Goal: Task Accomplishment & Management: Complete application form

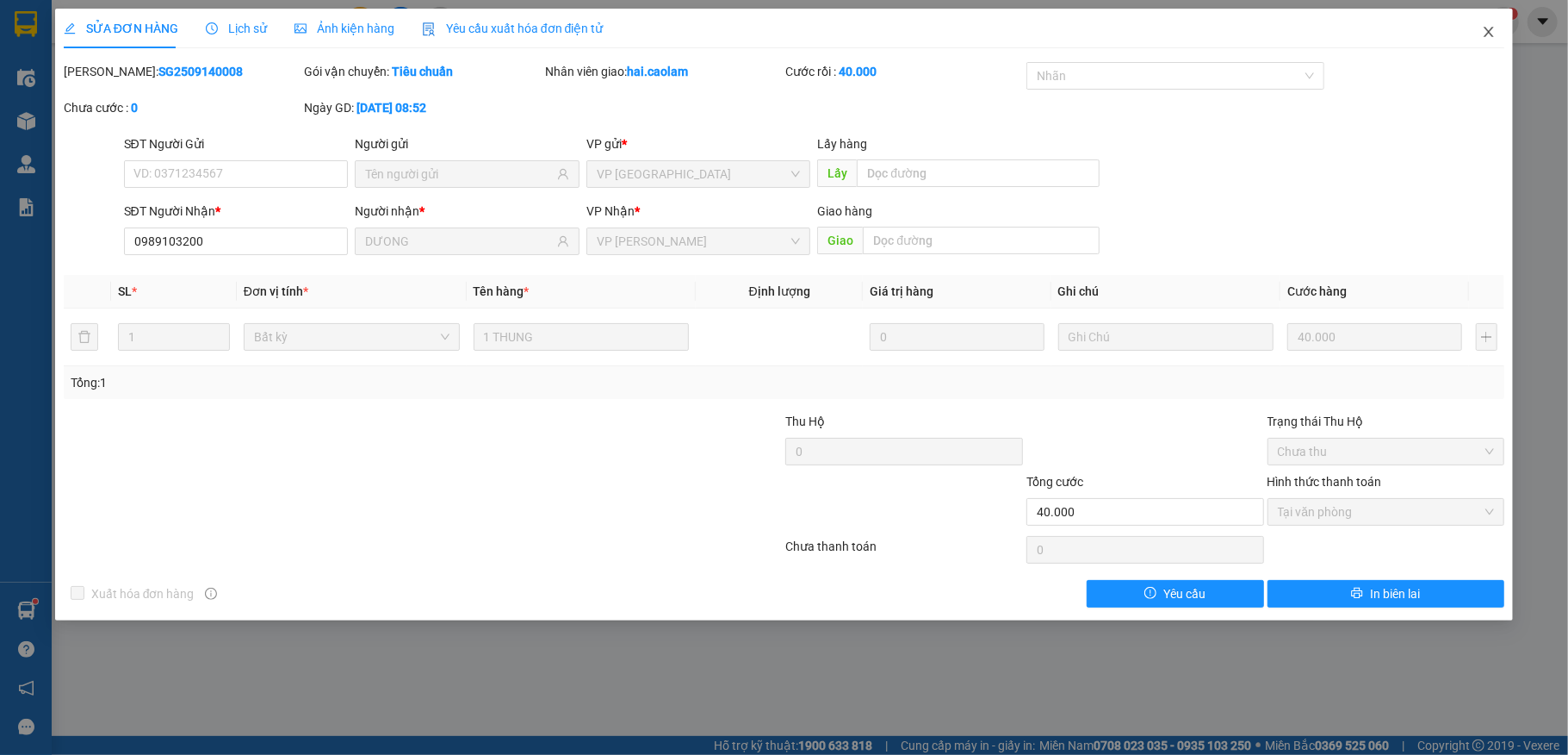
click at [1481, 24] on span "Close" at bounding box center [1489, 33] width 48 height 48
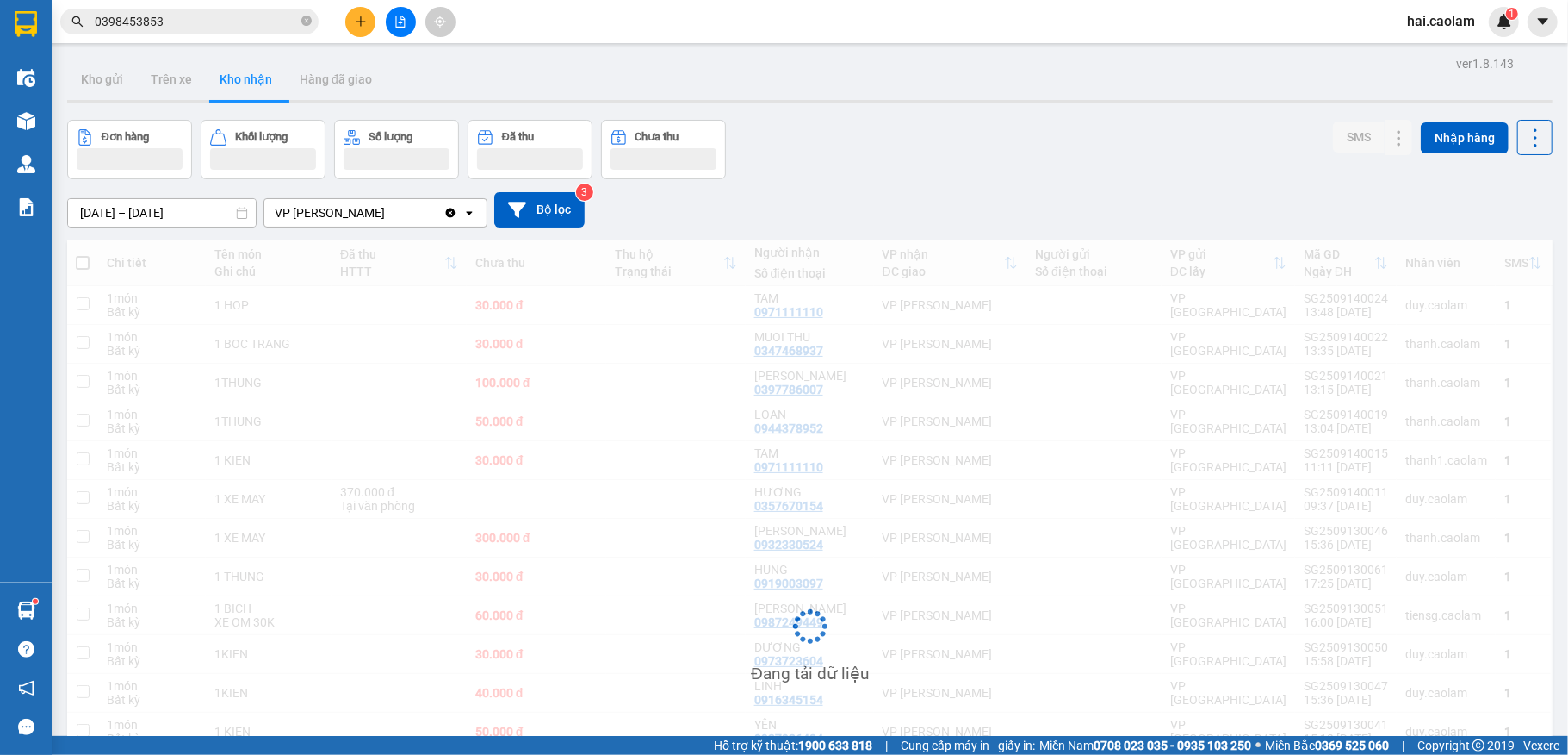
click at [359, 21] on icon "plus" at bounding box center [360, 20] width 10 height 1
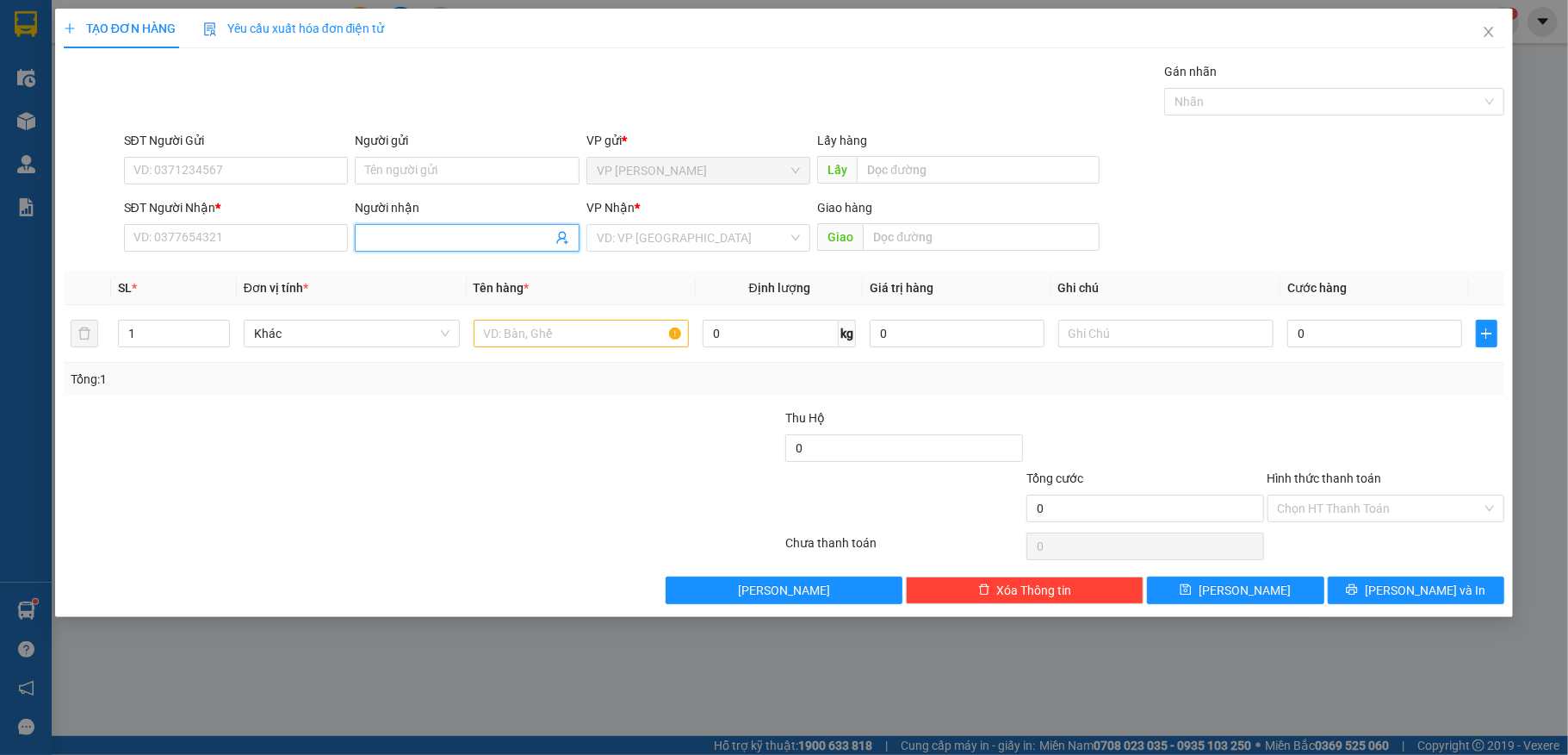
click at [422, 234] on input "Người nhận" at bounding box center [459, 238] width 187 height 19
type input "Bánh bò"
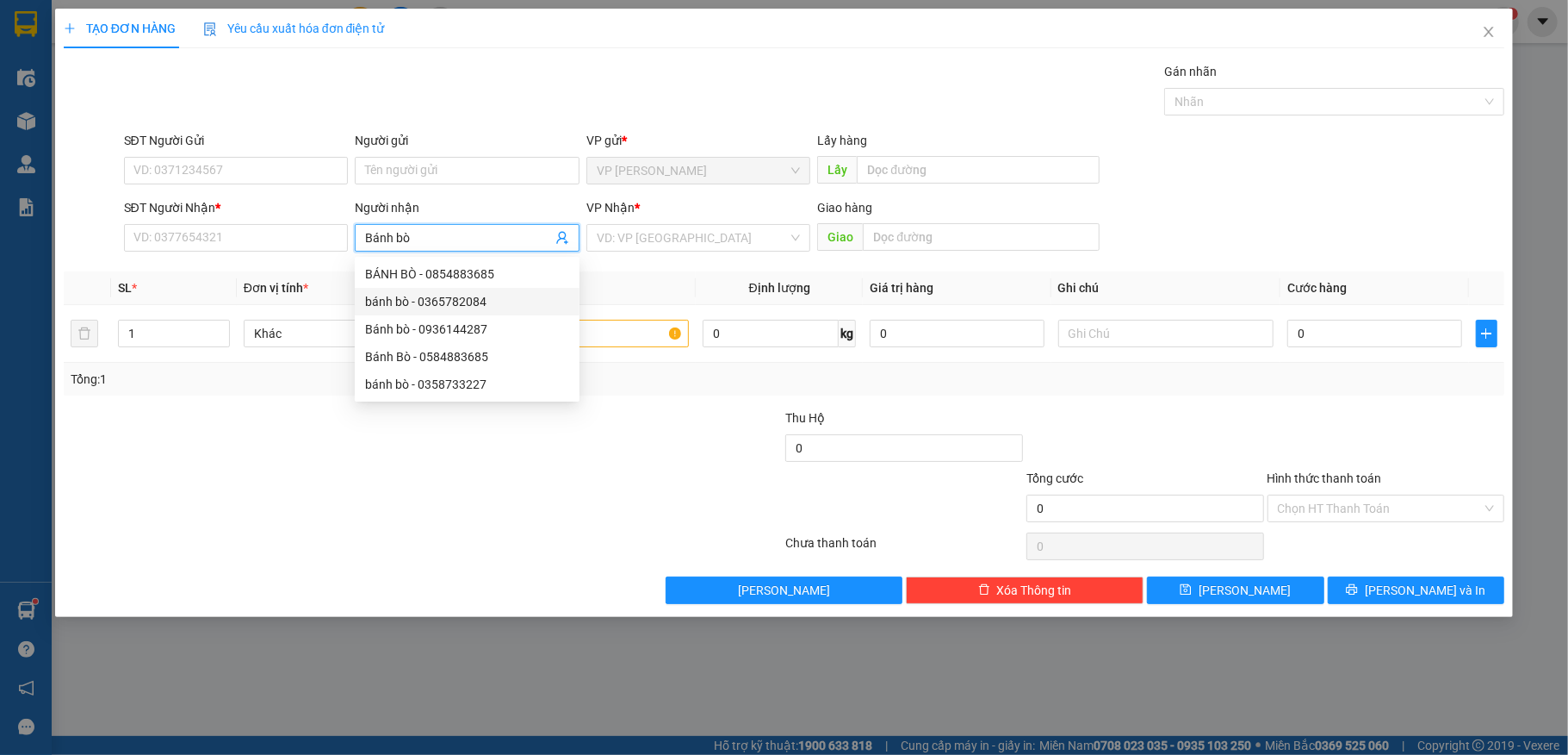
click at [463, 304] on div "bánh bò - 0365782084" at bounding box center [467, 302] width 204 height 19
type input "0365782084"
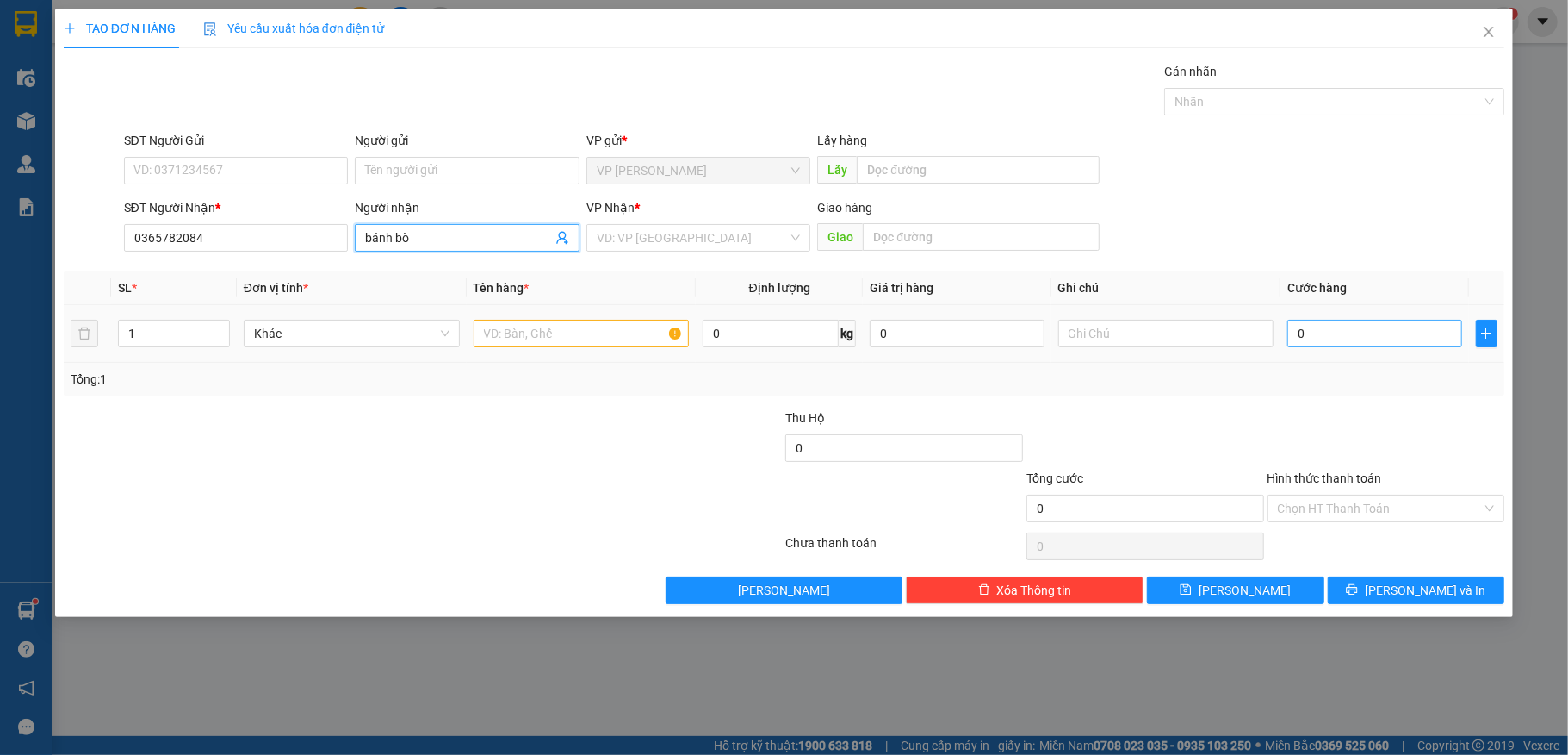
type input "bánh bò"
drag, startPoint x: 1317, startPoint y: 331, endPoint x: 1304, endPoint y: 317, distance: 19.1
click at [1317, 332] on input "0" at bounding box center [1374, 334] width 174 height 28
type input "8"
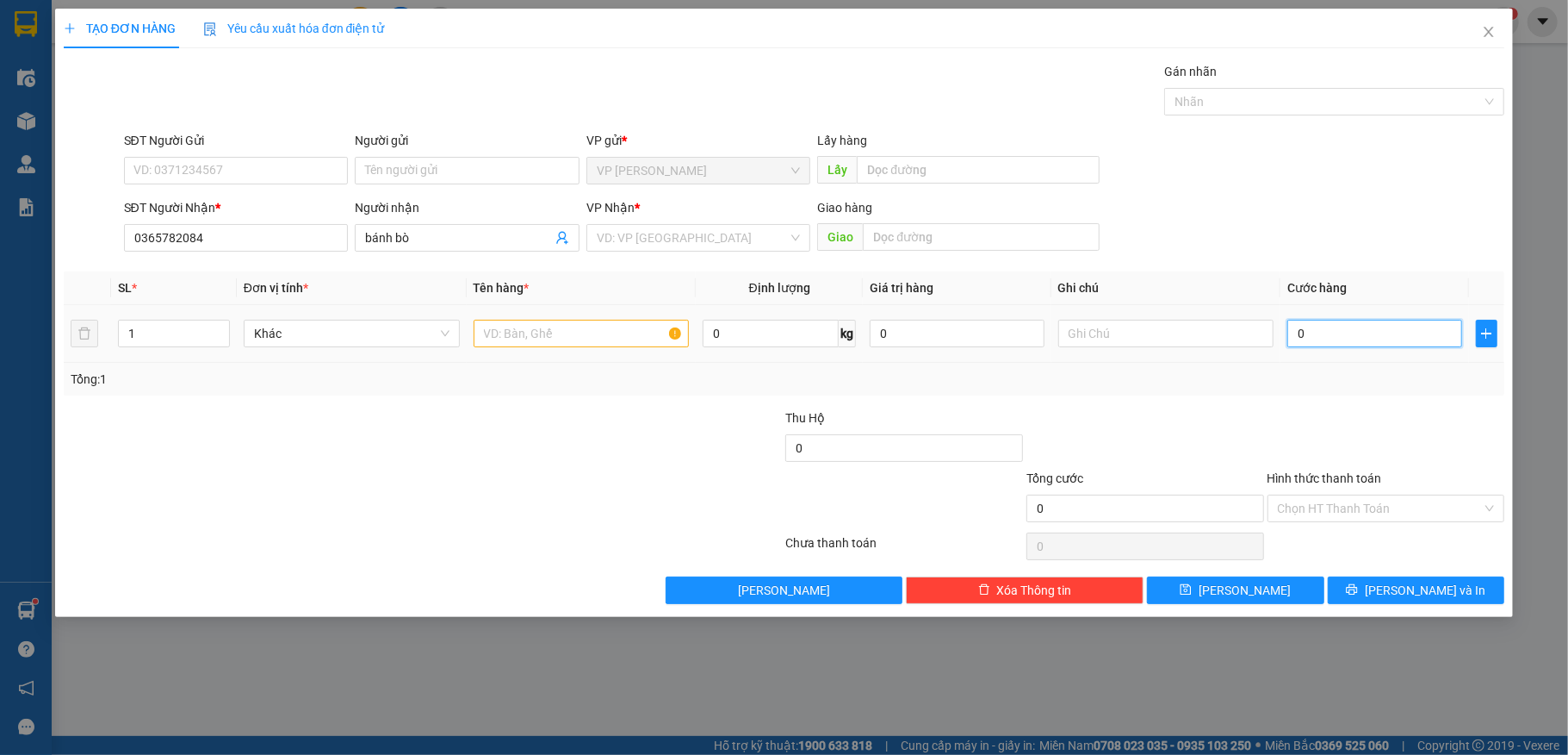
type input "8"
type input "80"
click at [584, 427] on div at bounding box center [664, 439] width 241 height 61
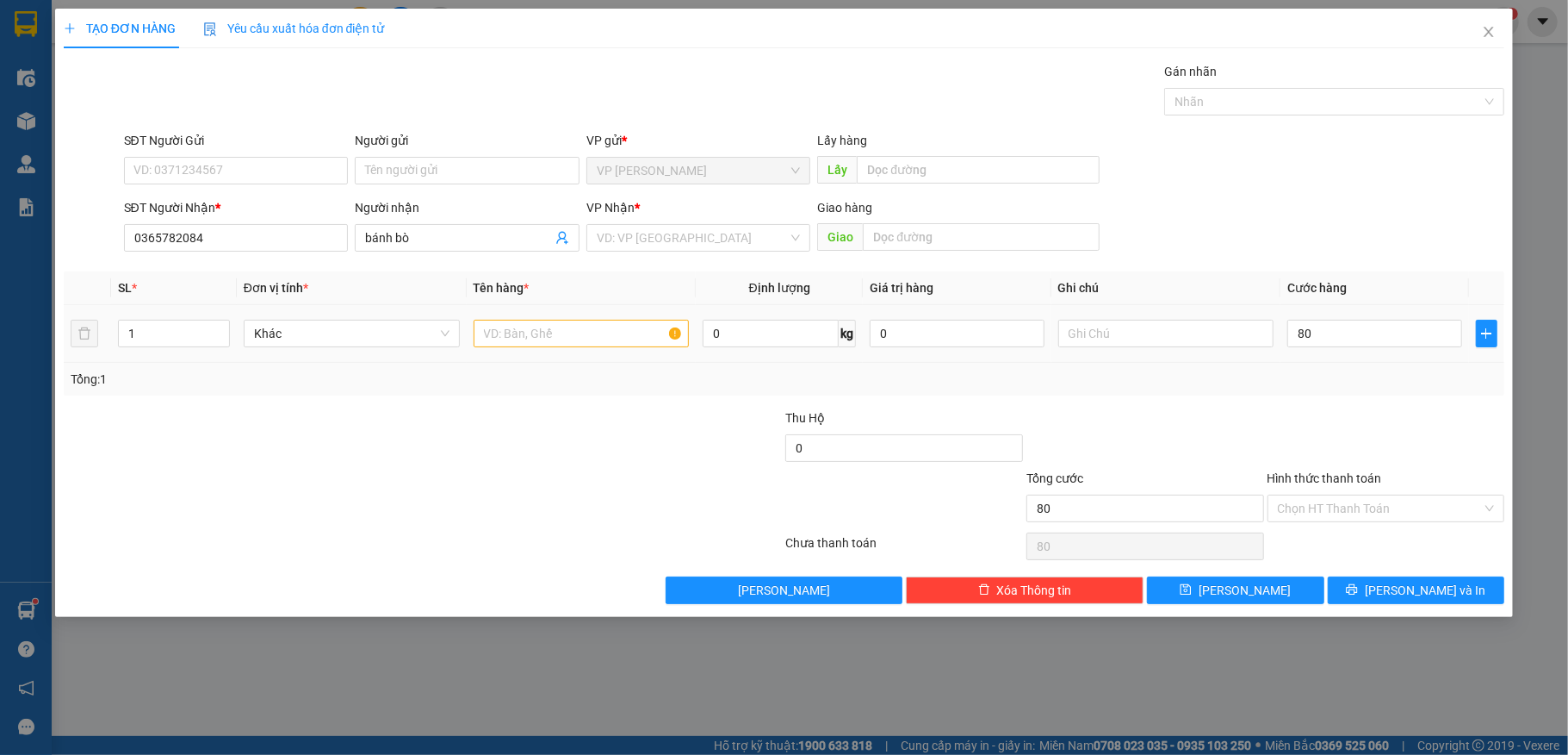
type input "80.000"
click at [579, 342] on input "text" at bounding box center [582, 334] width 216 height 28
type input "2 Thùng +1 Bịch"
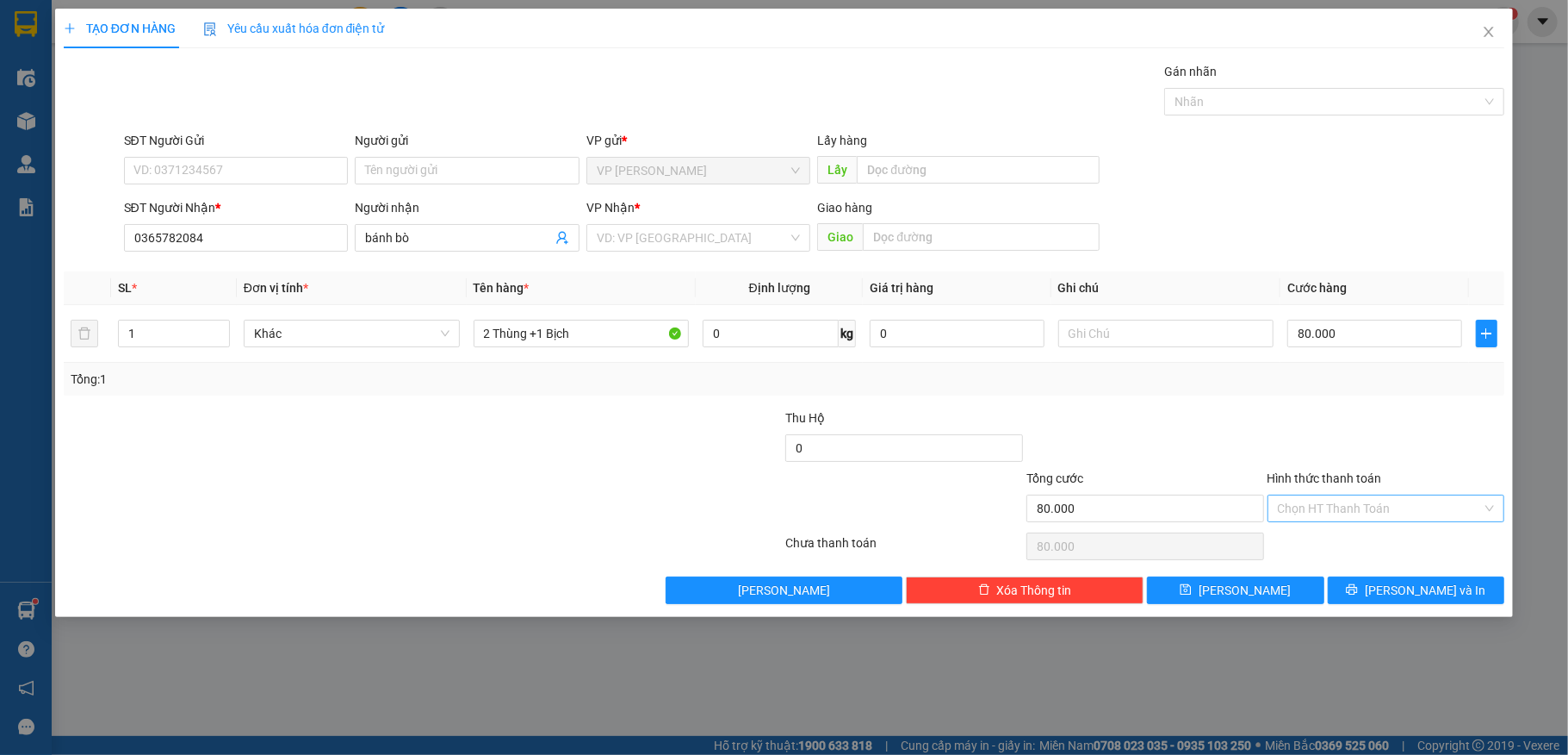
click at [1299, 511] on input "Hình thức thanh toán" at bounding box center [1380, 508] width 205 height 26
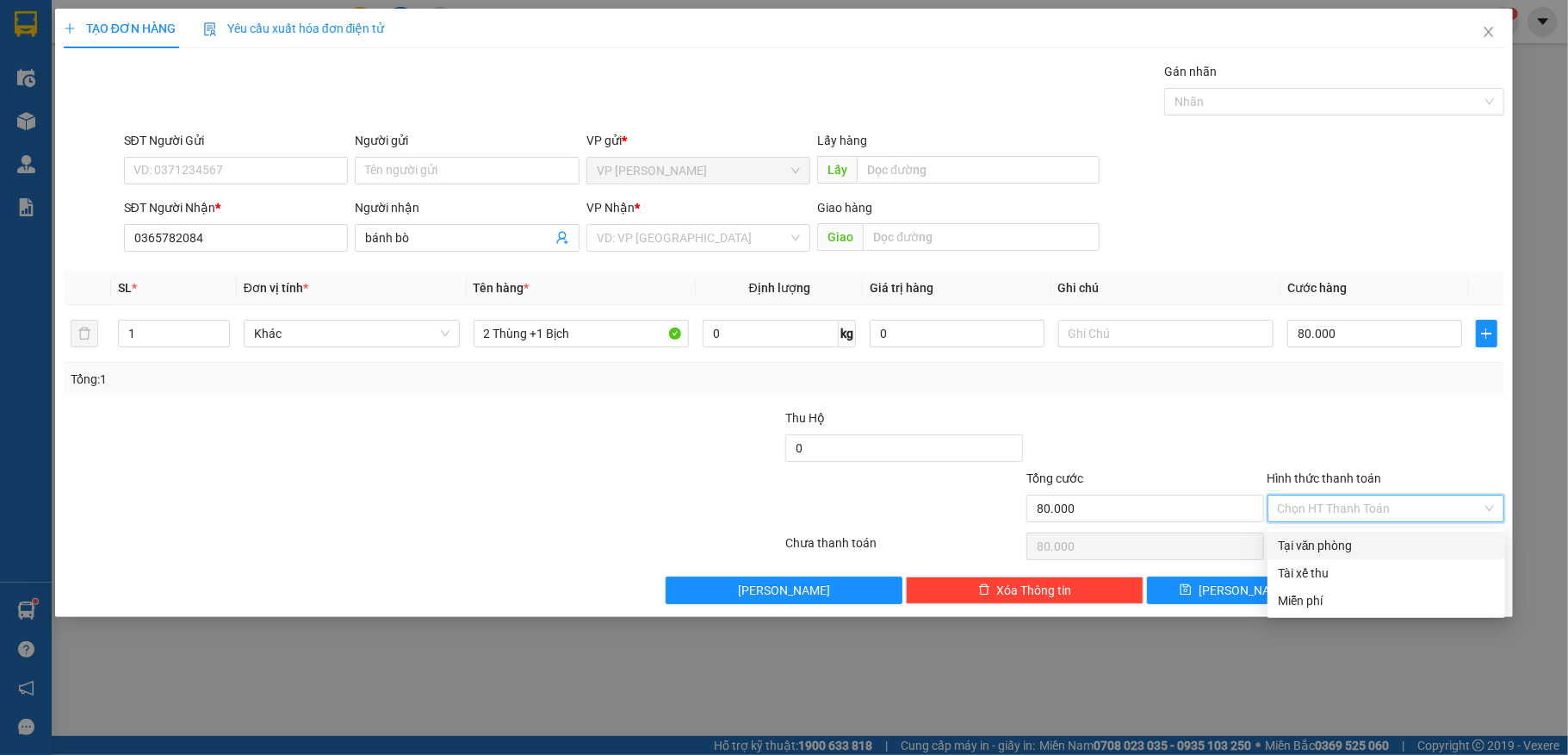
click at [1300, 543] on div "Tại văn phòng" at bounding box center [1386, 546] width 217 height 19
type input "0"
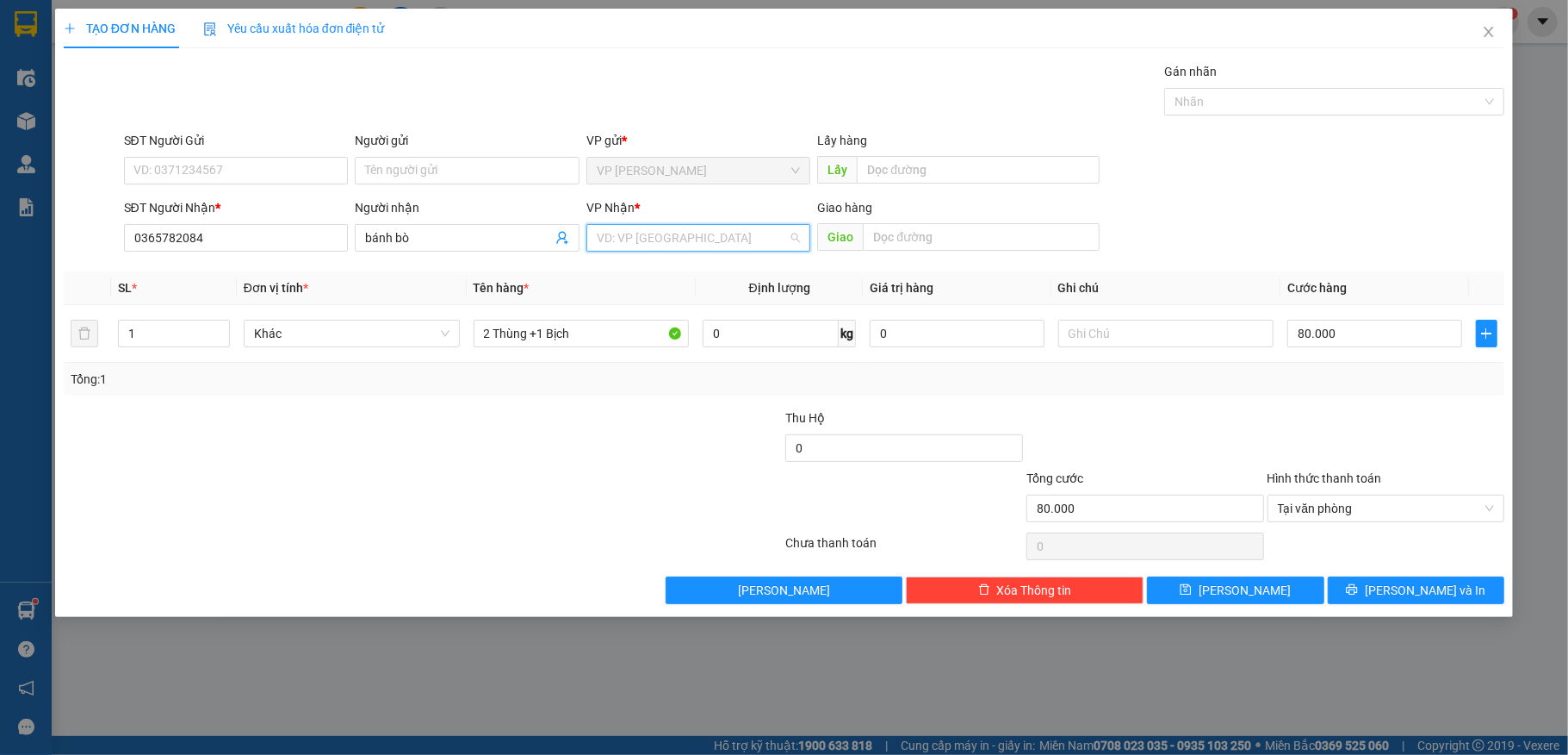
click at [662, 246] on input "search" at bounding box center [692, 237] width 192 height 26
click at [667, 270] on div "VP [GEOGRAPHIC_DATA]" at bounding box center [699, 273] width 204 height 19
click at [1399, 590] on button "[PERSON_NAME] và In" at bounding box center [1417, 590] width 177 height 28
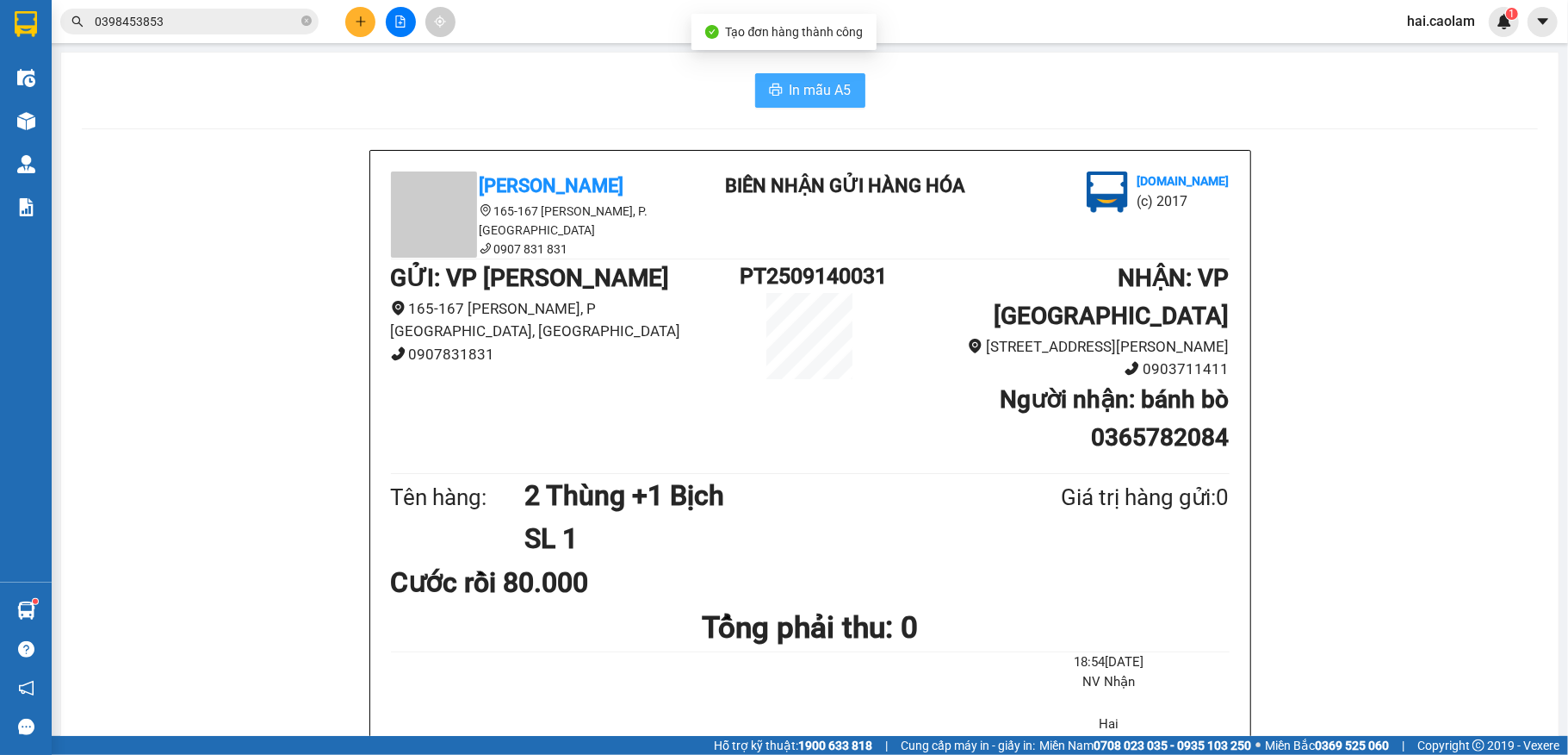
click at [790, 96] on span "In mẫu A5" at bounding box center [821, 90] width 62 height 21
click at [252, 21] on input "0398453853" at bounding box center [196, 22] width 203 height 19
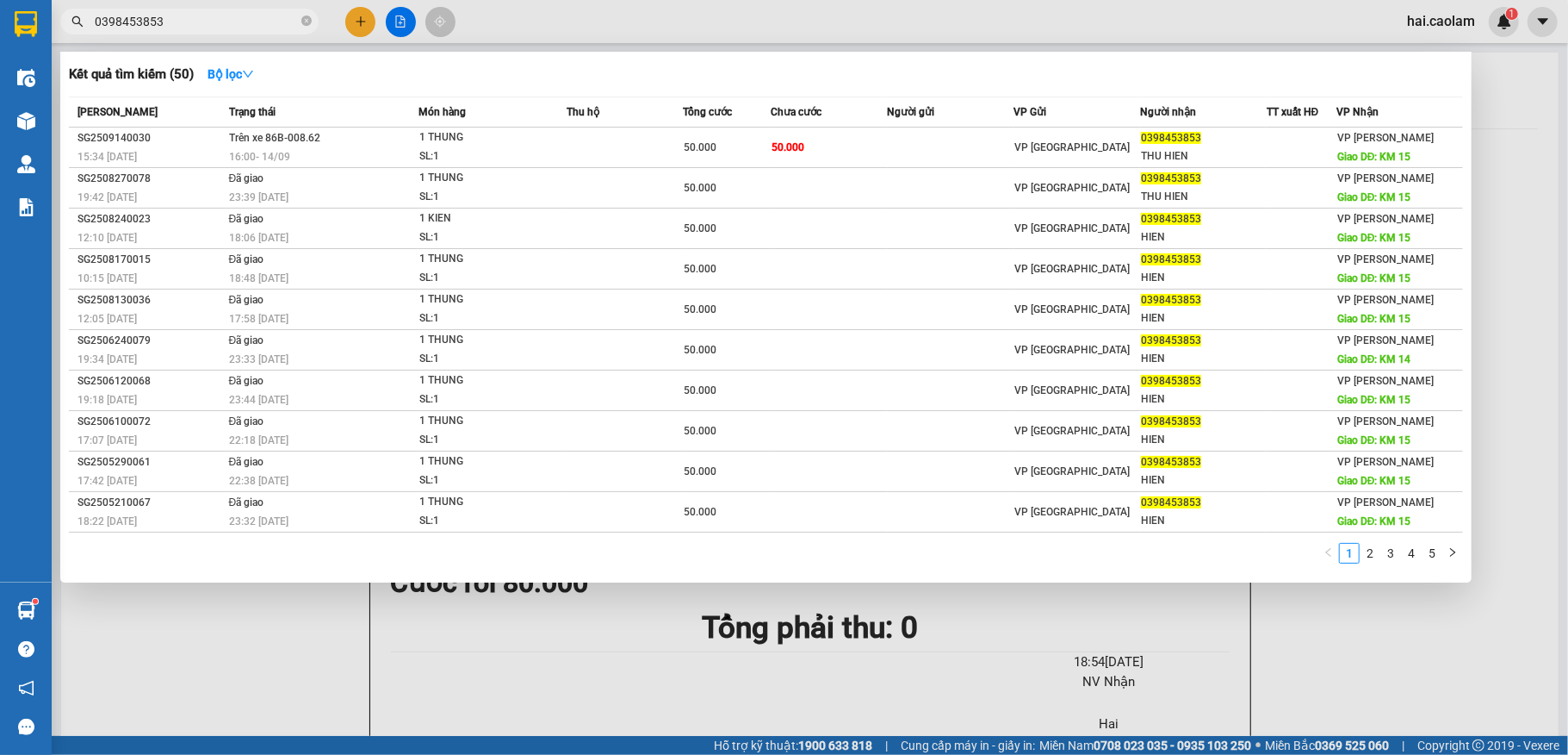
click at [252, 21] on input "0398453853" at bounding box center [196, 22] width 203 height 19
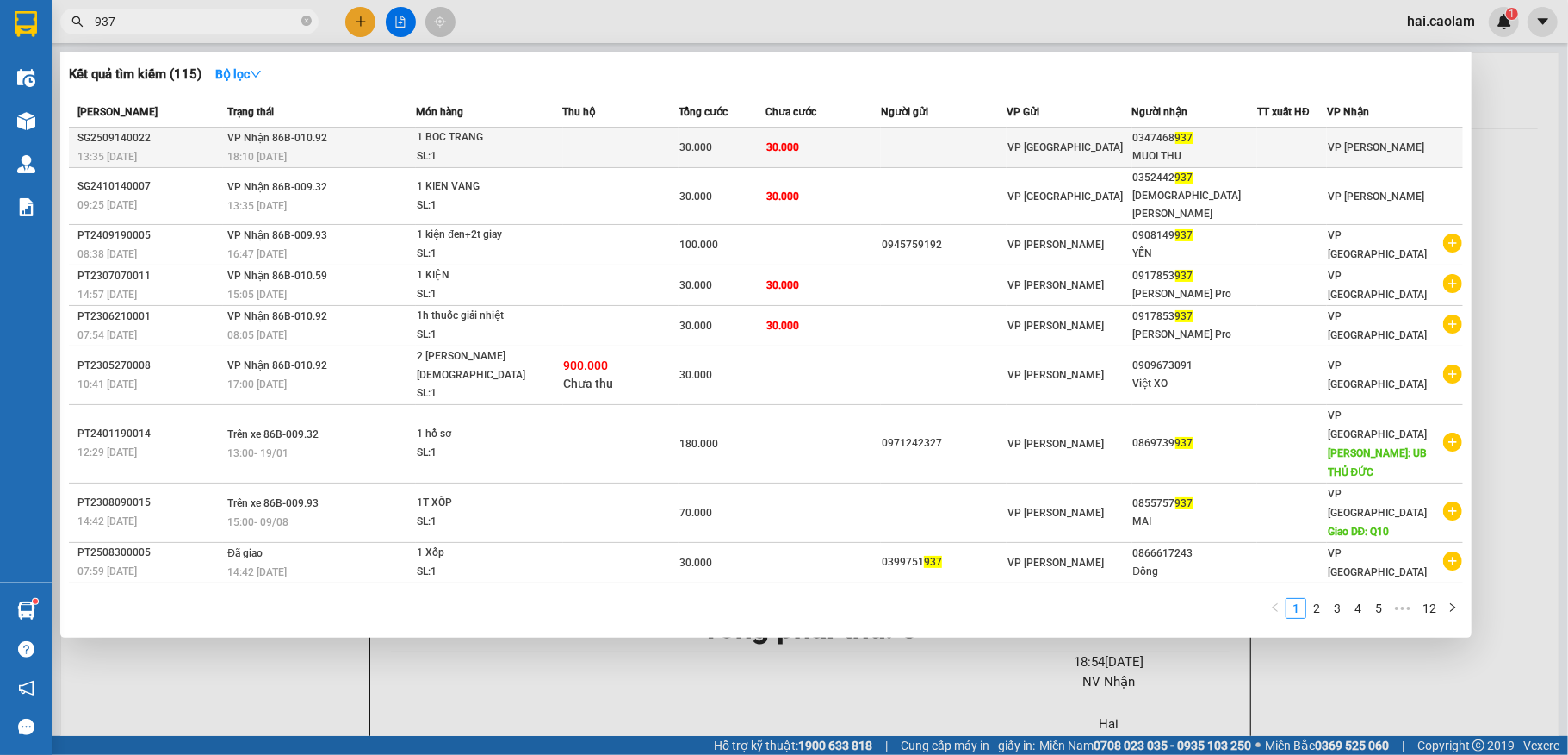
type input "937"
click at [901, 148] on td at bounding box center [943, 148] width 125 height 40
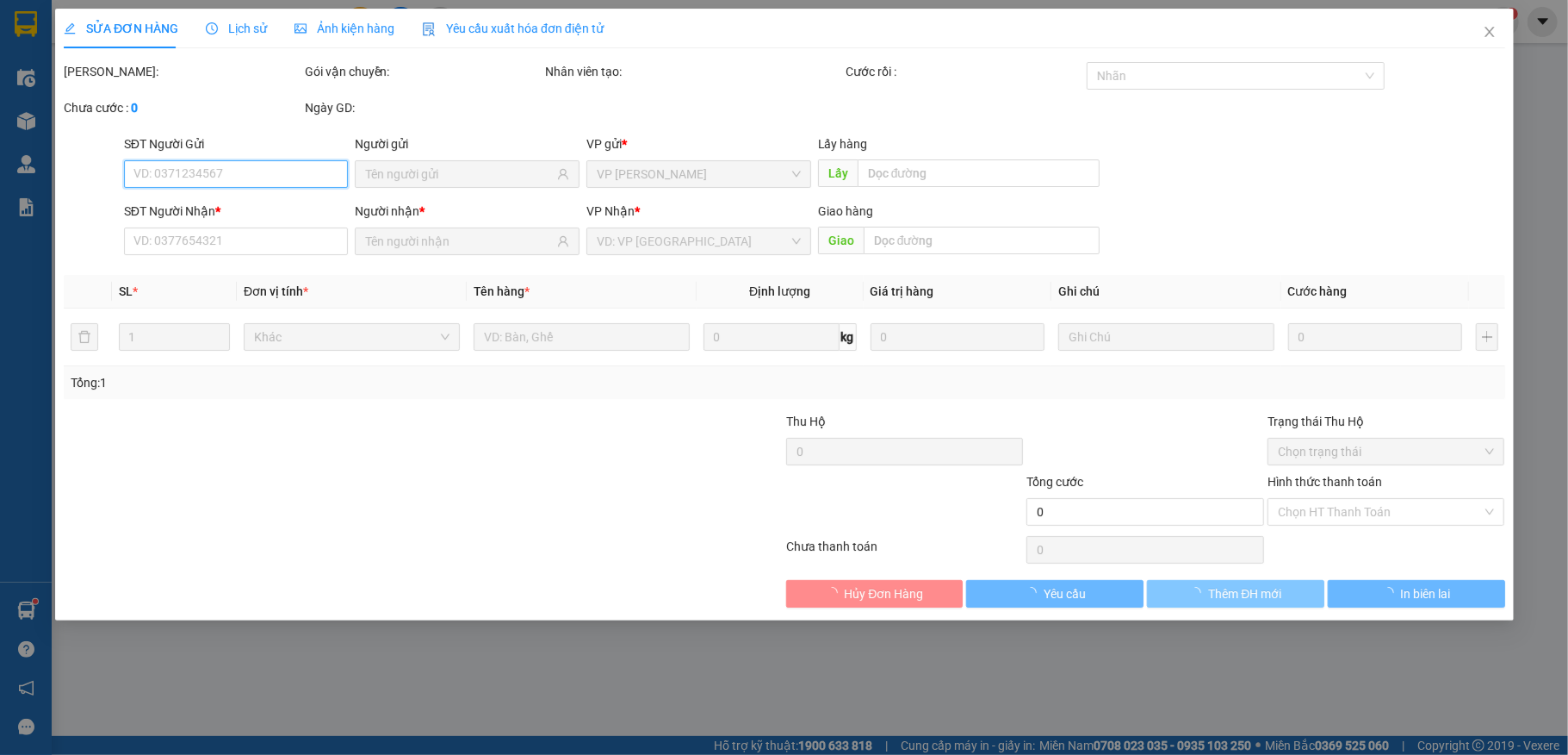
type input "0347468937"
type input "MUOI THU"
type input "30.000"
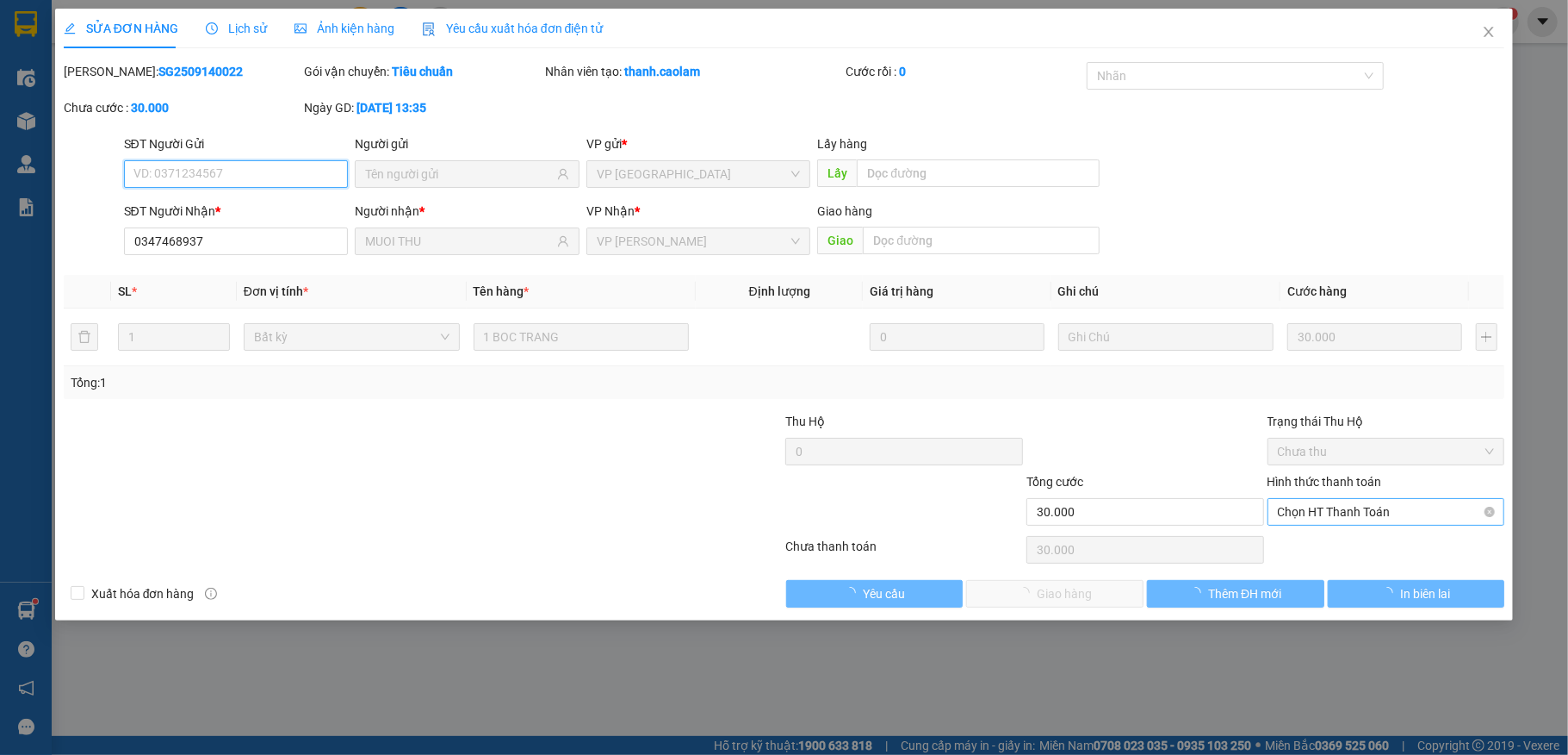
click at [1338, 522] on span "Chọn HT Thanh Toán" at bounding box center [1386, 511] width 217 height 26
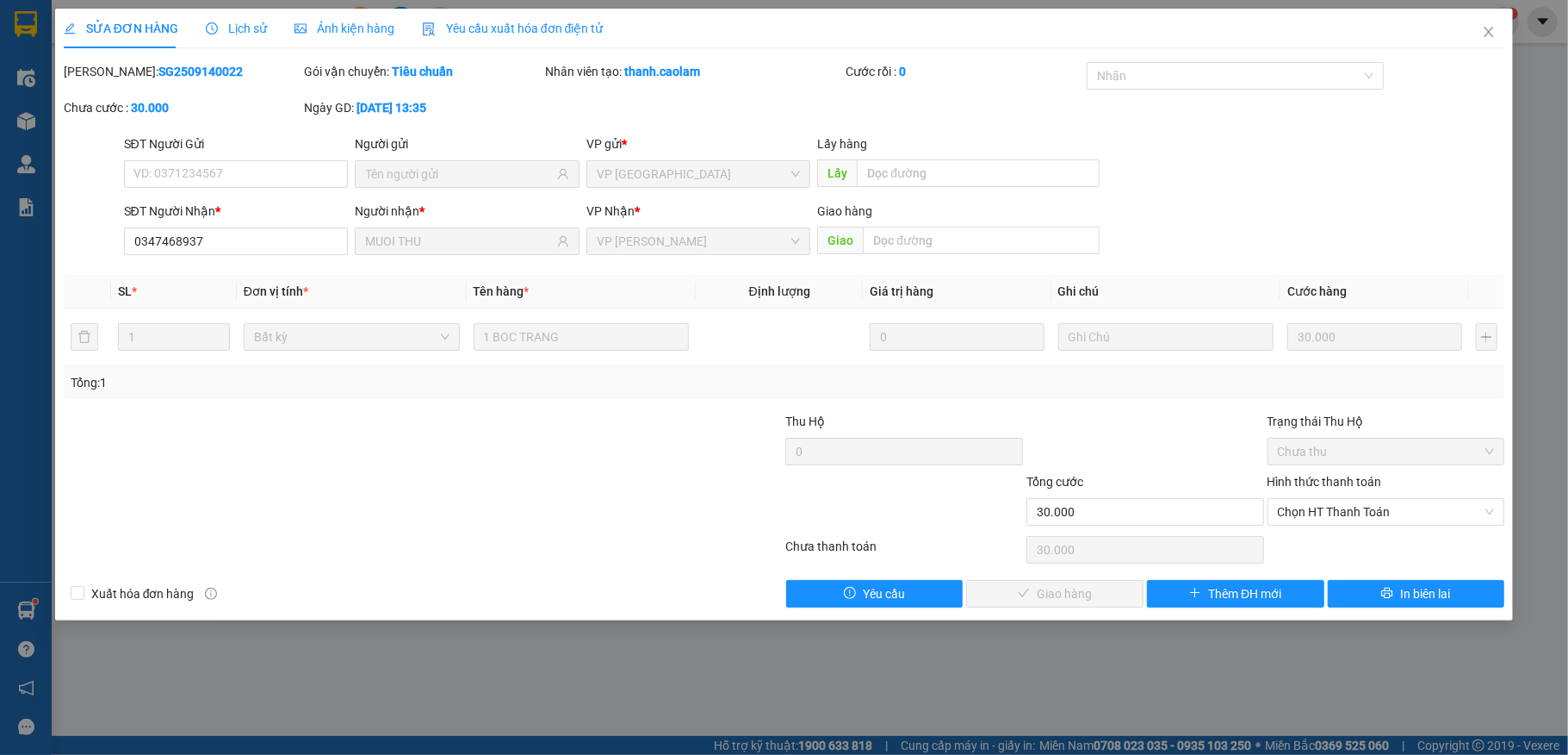
click at [1327, 532] on div "Total Paid Fee 0 Total UnPaid Fee 30.000 Cash Collection Total Fee Mã ĐH: SG250…" at bounding box center [784, 335] width 1442 height 546
click at [1319, 524] on span "Chọn HT Thanh Toán" at bounding box center [1386, 511] width 217 height 26
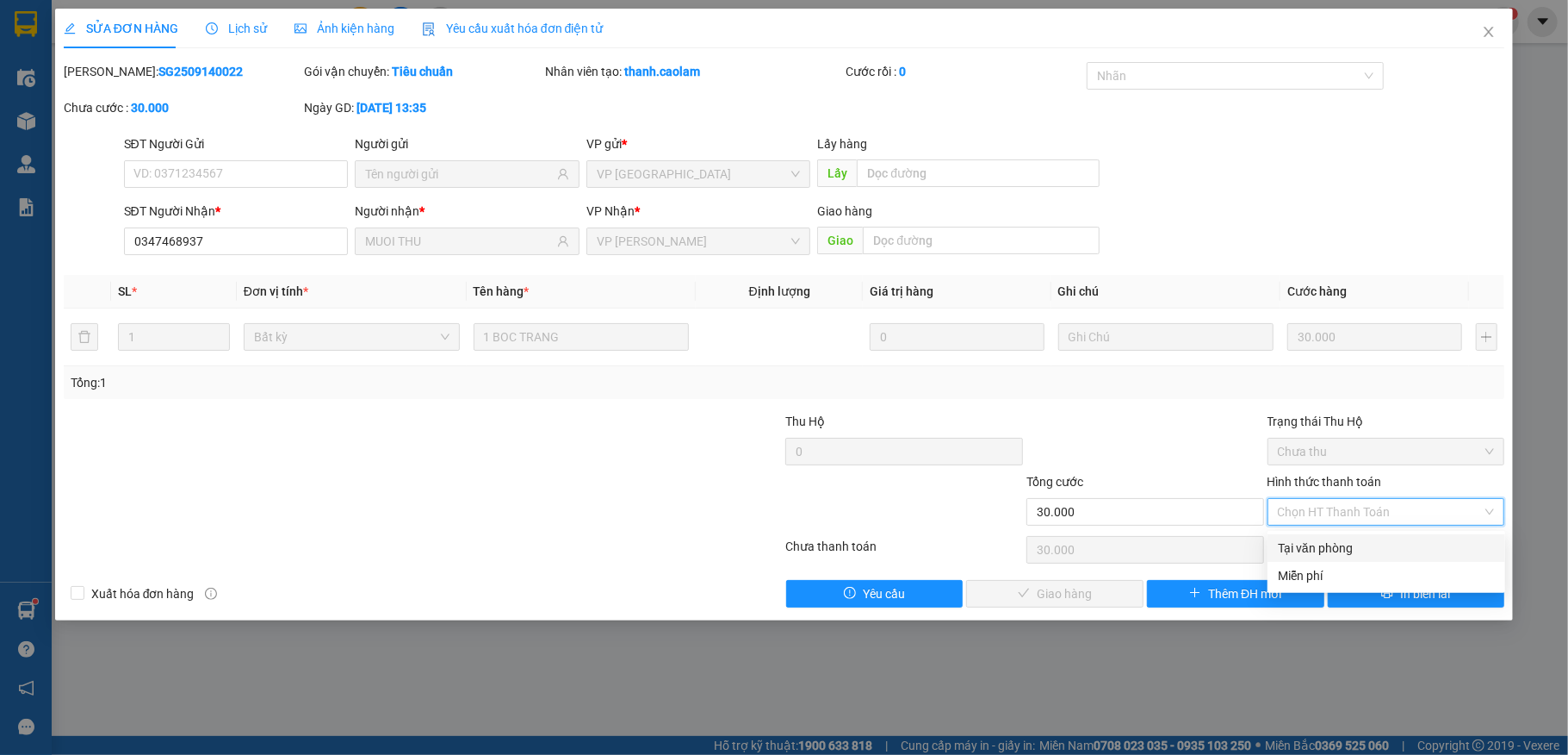
click at [1315, 542] on div "Tại văn phòng" at bounding box center [1386, 549] width 217 height 19
type input "0"
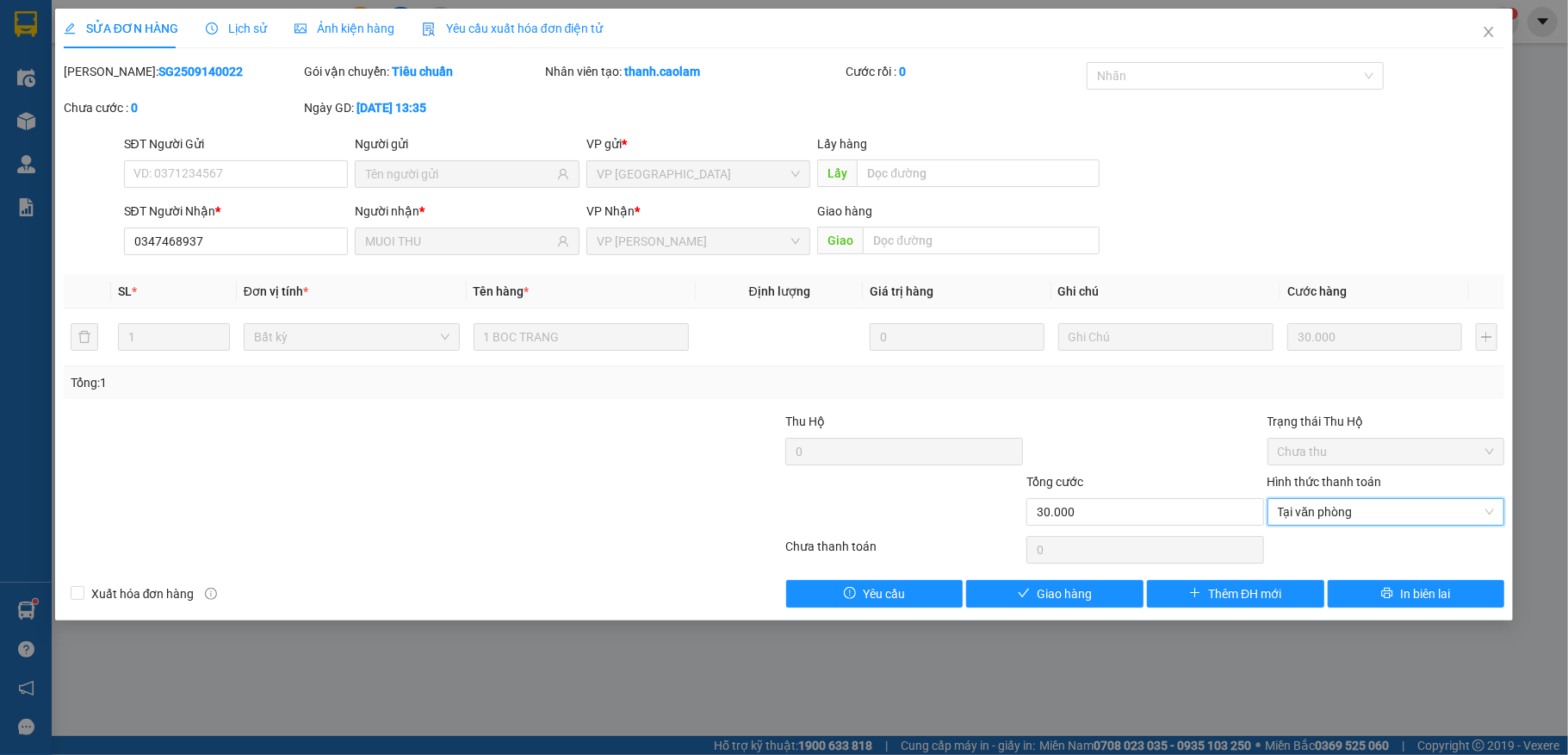
click at [1146, 593] on div "Thêm ĐH mới" at bounding box center [1236, 593] width 181 height 28
click at [1135, 593] on button "Giao hàng" at bounding box center [1055, 593] width 177 height 28
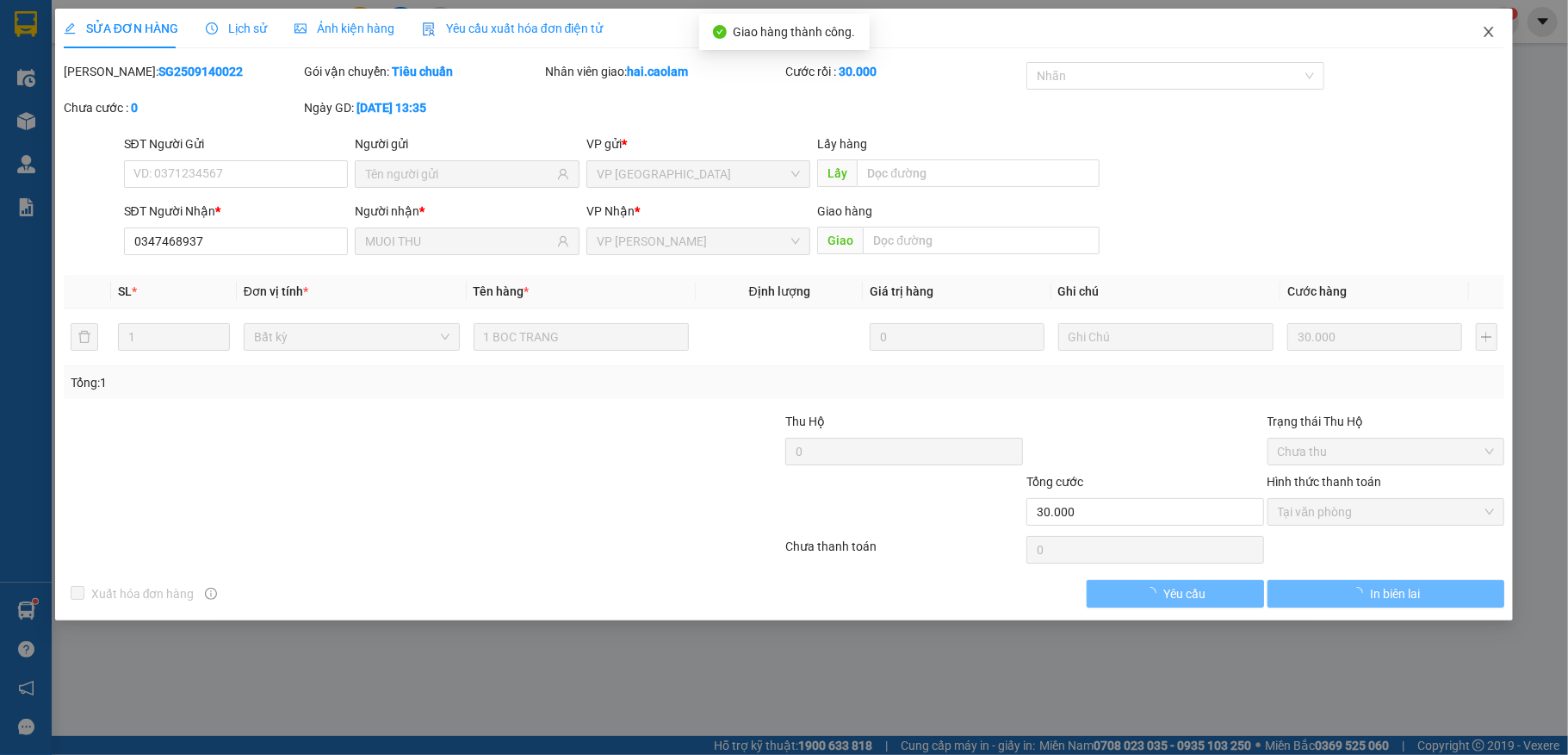
click at [1475, 33] on span "Close" at bounding box center [1489, 33] width 48 height 48
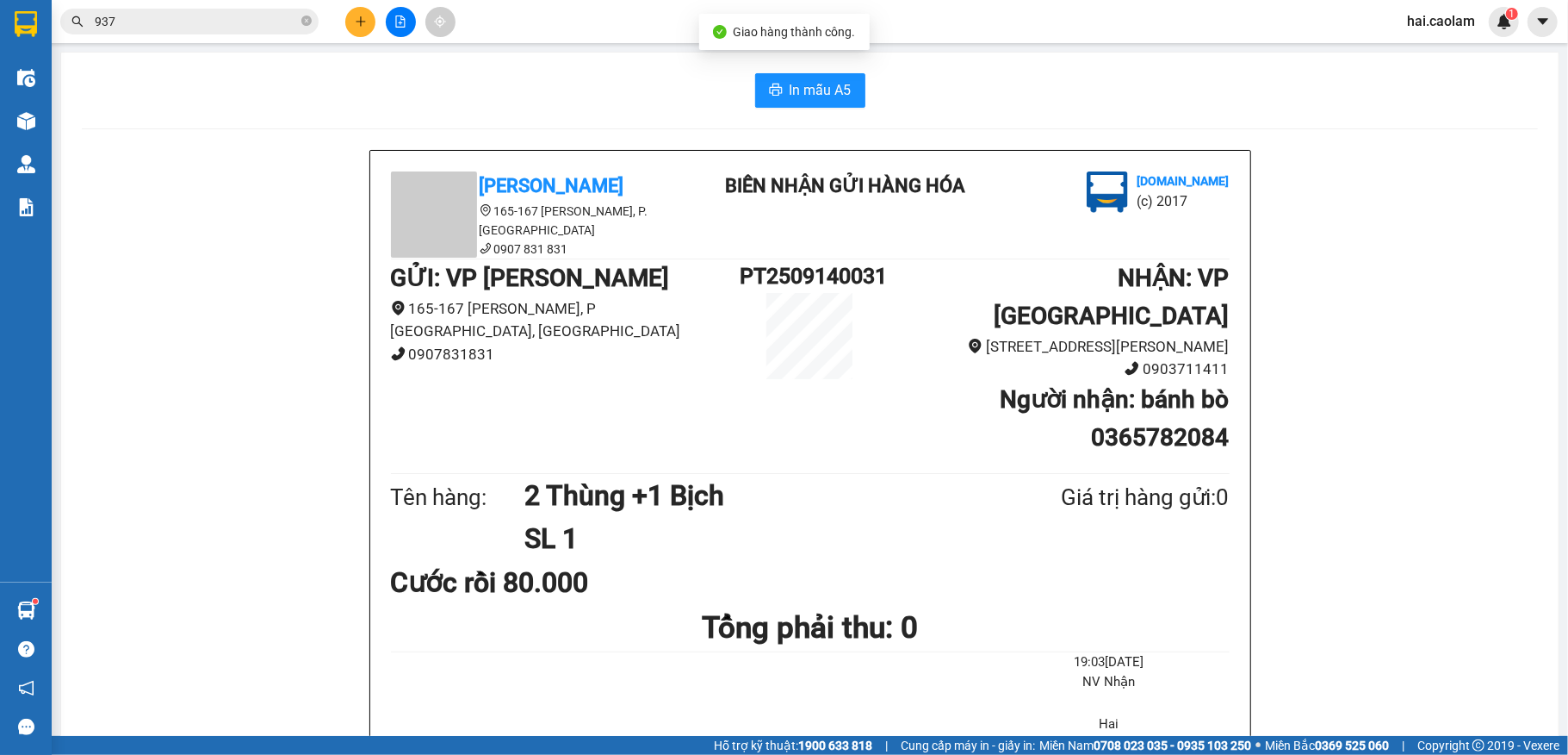
click at [282, 26] on input "937" at bounding box center [196, 22] width 203 height 19
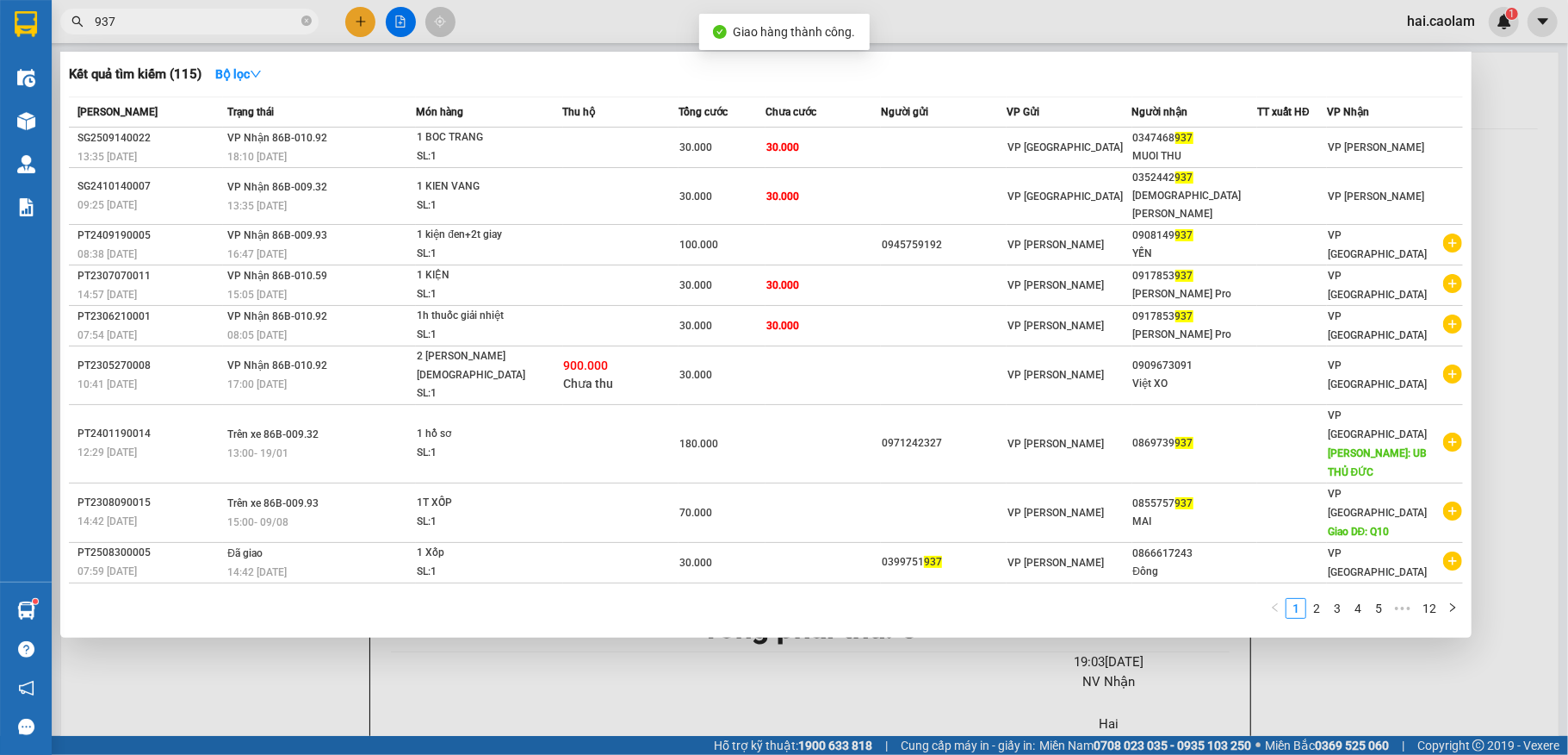
click at [282, 26] on input "937" at bounding box center [196, 22] width 203 height 19
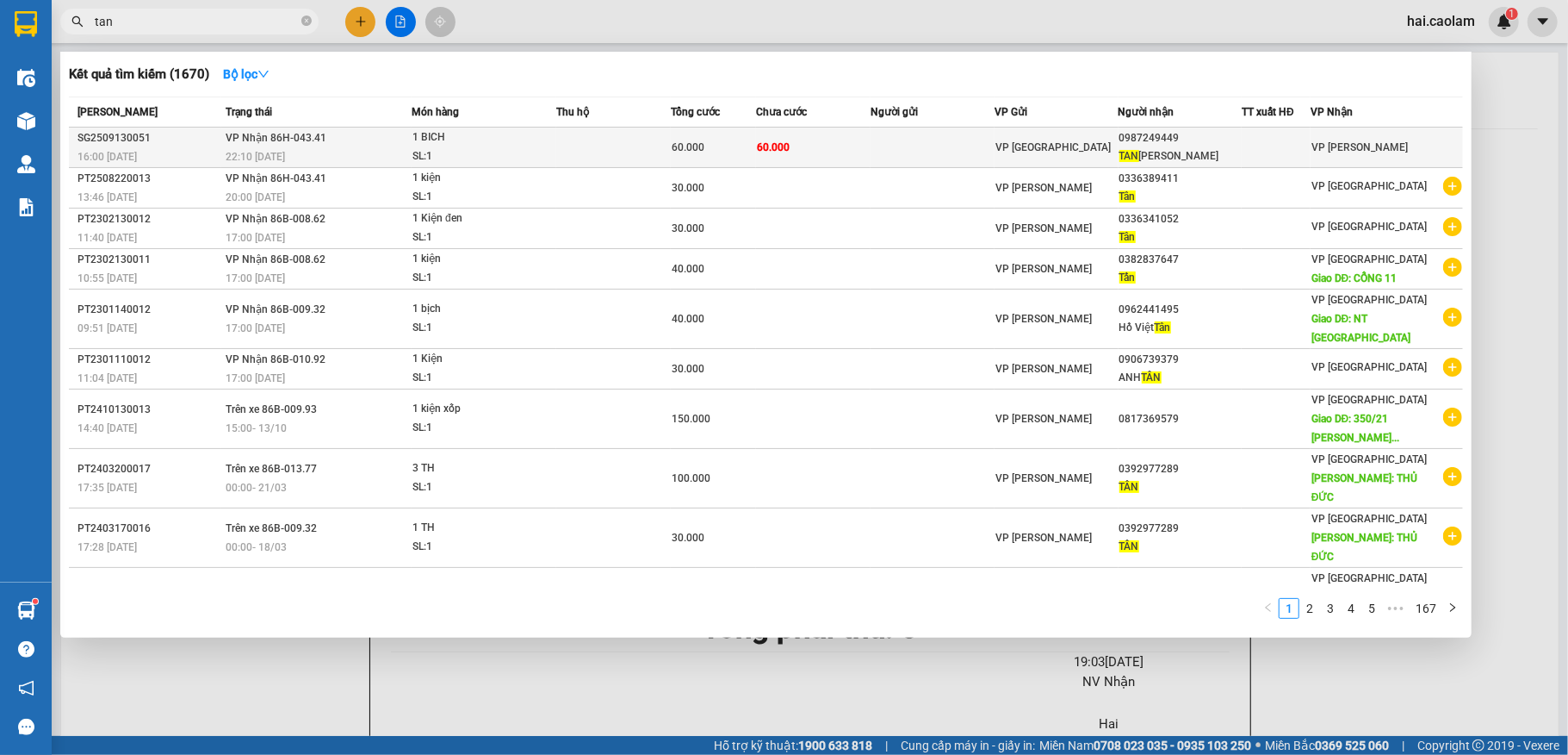
type input "tan"
click at [1101, 160] on td "VP [GEOGRAPHIC_DATA]" at bounding box center [1056, 148] width 124 height 40
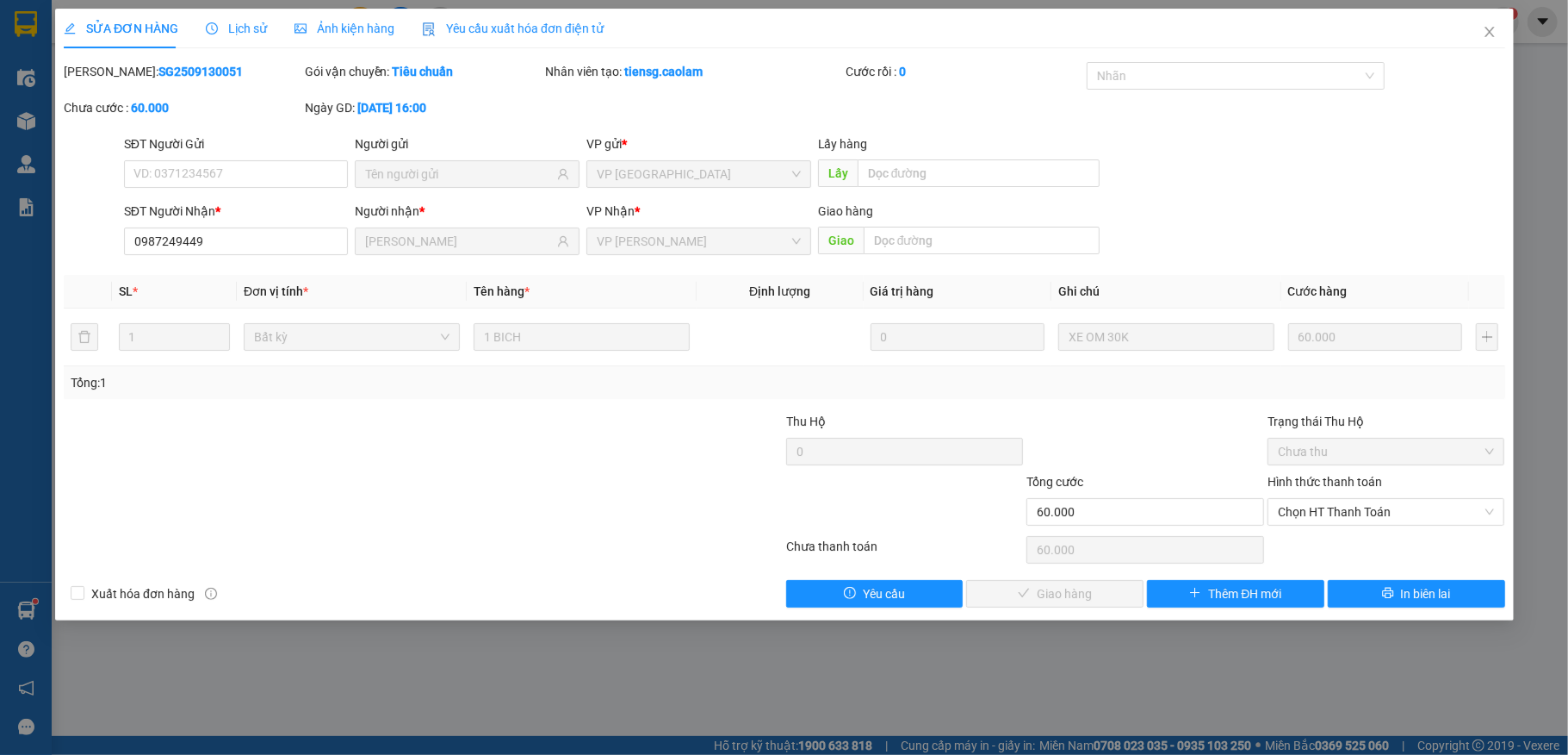
type input "0987249449"
type input "[PERSON_NAME]"
type input "60.000"
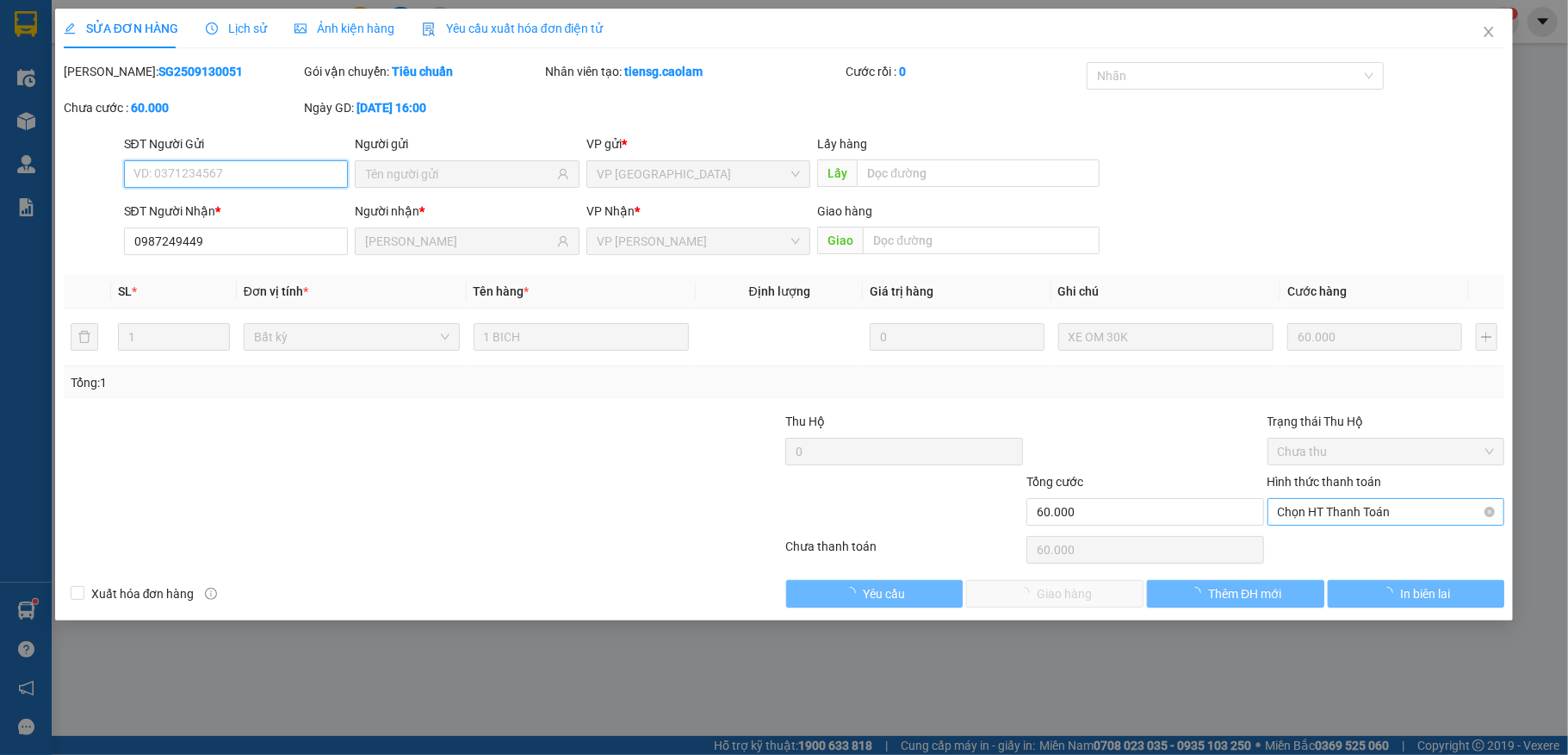
click at [1330, 512] on span "Chọn HT Thanh Toán" at bounding box center [1386, 511] width 217 height 26
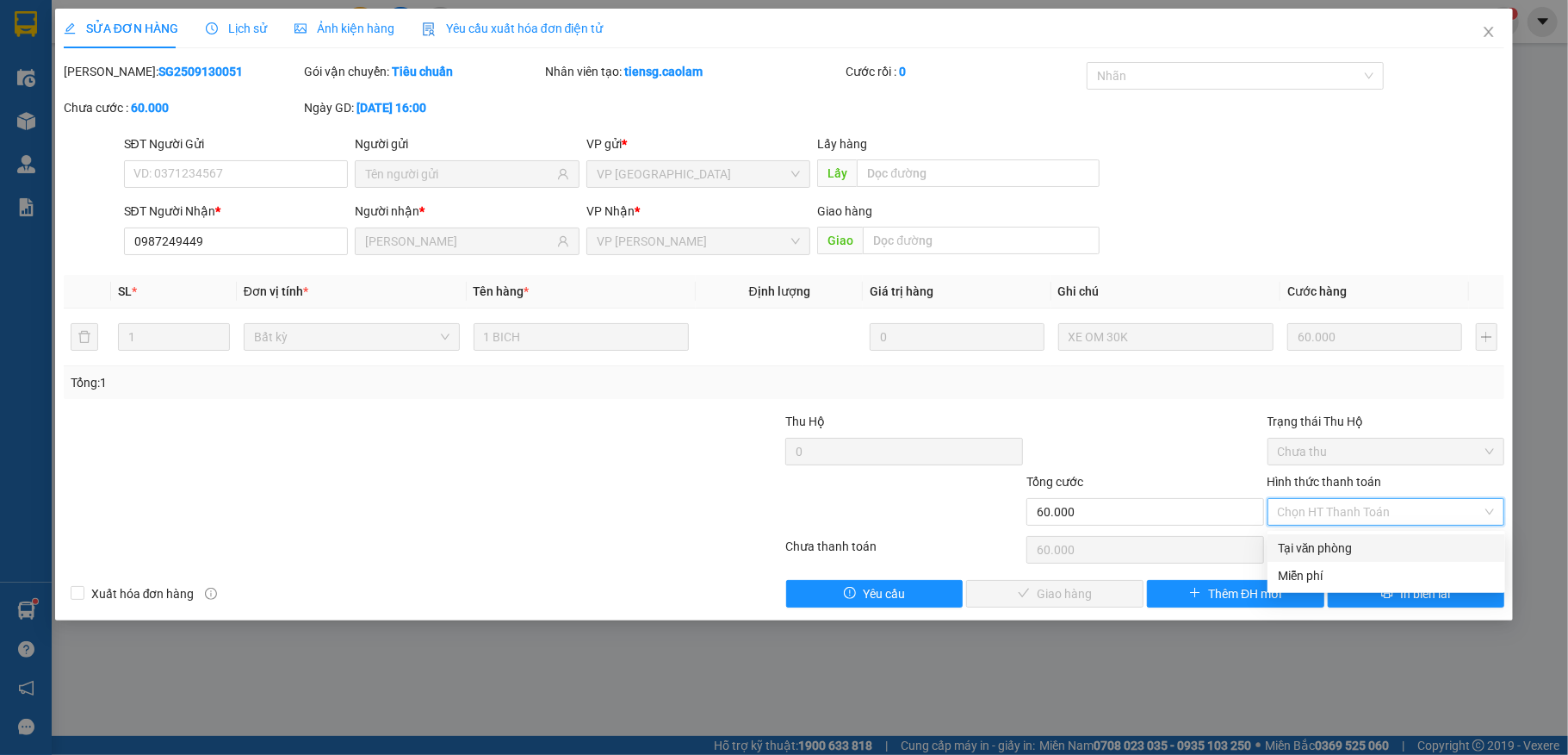
click at [1330, 542] on div "Tại văn phòng" at bounding box center [1386, 549] width 217 height 19
type input "0"
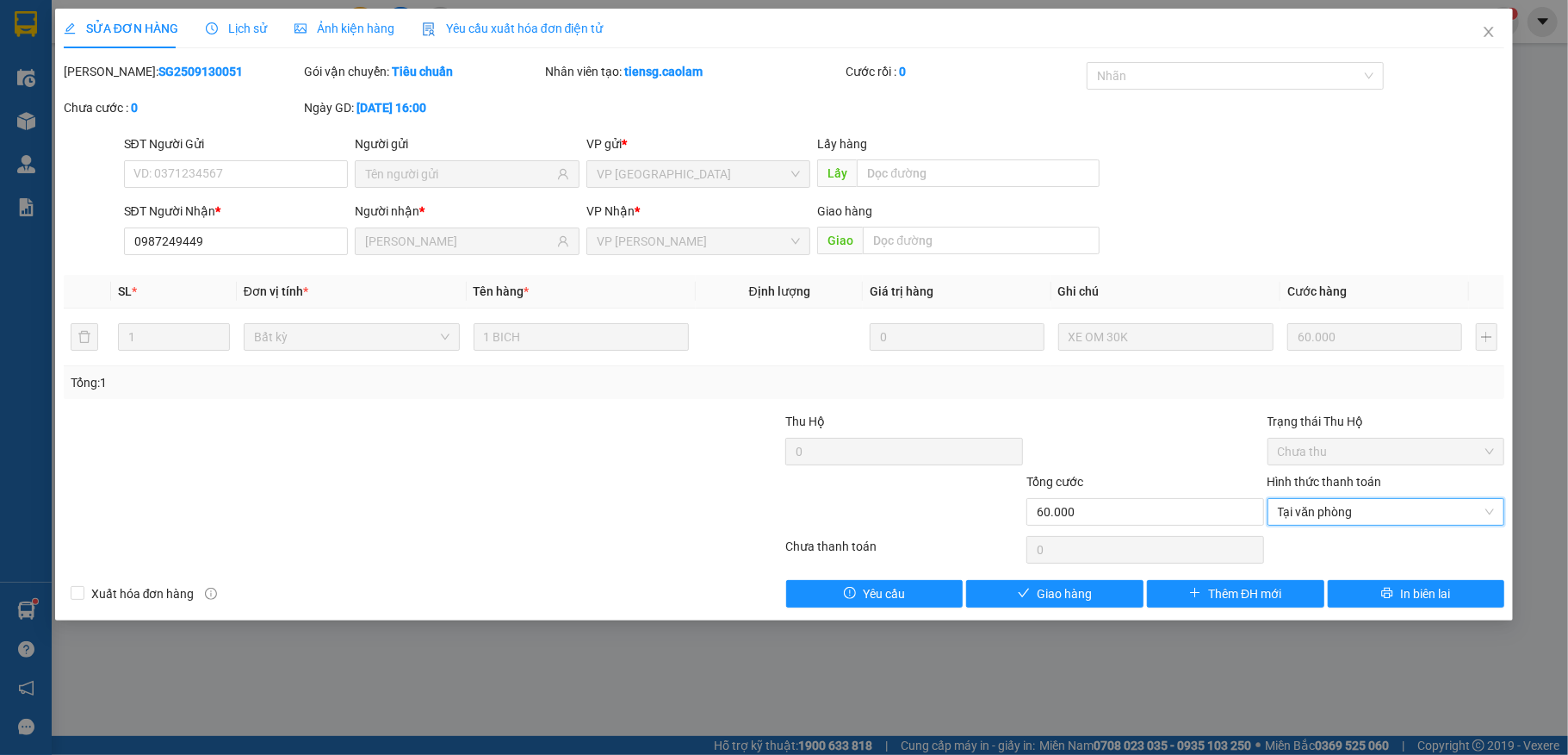
click at [1135, 580] on div "Total Paid Fee 0 Total UnPaid Fee 60.000 Cash Collection Total Fee Mã ĐH: SG250…" at bounding box center [784, 335] width 1442 height 546
click at [1133, 584] on button "Giao hàng" at bounding box center [1055, 593] width 177 height 28
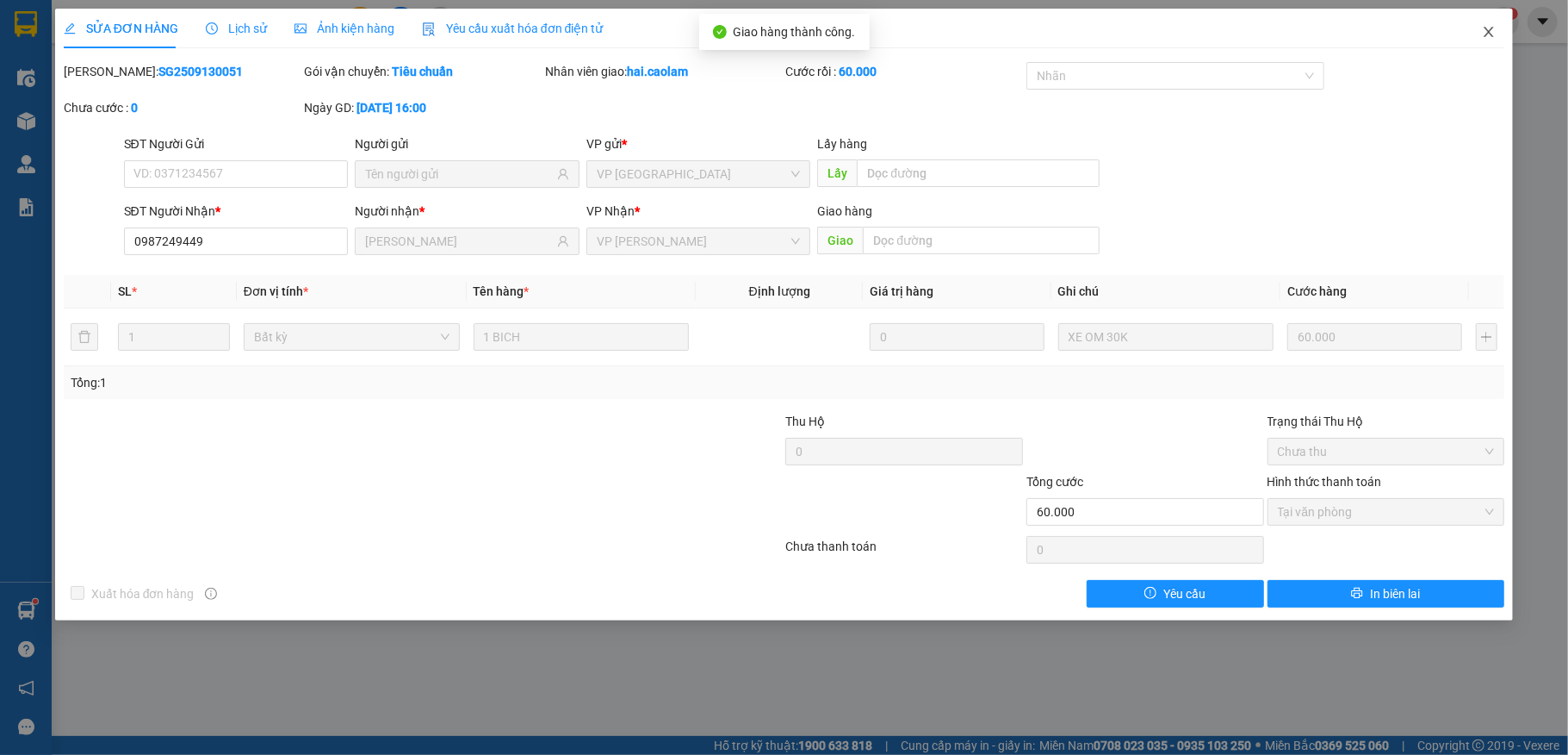
click at [1486, 43] on span "Close" at bounding box center [1489, 33] width 48 height 48
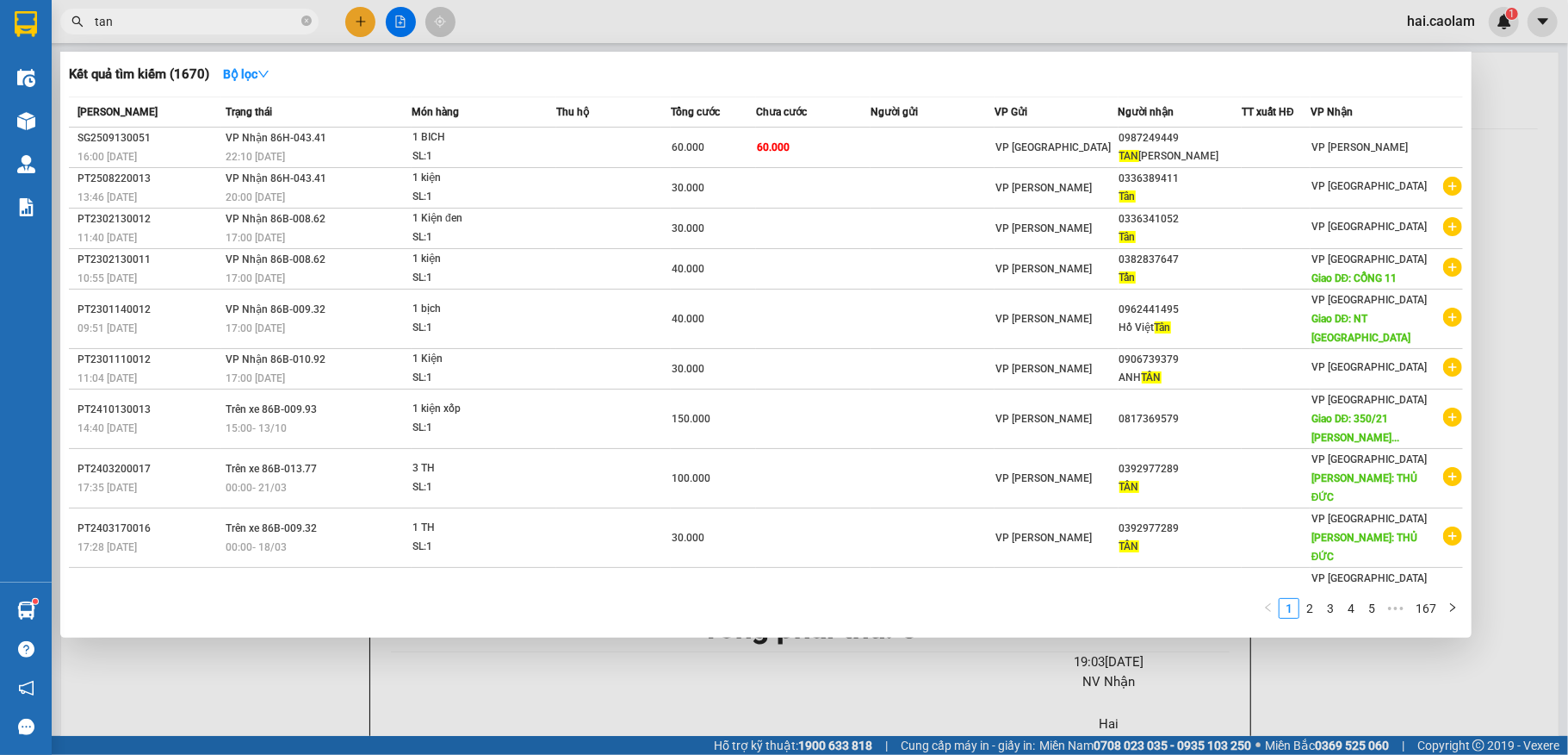
click at [222, 11] on span "tan" at bounding box center [190, 21] width 258 height 26
click at [219, 11] on span "tan" at bounding box center [190, 21] width 258 height 26
click at [639, 28] on div at bounding box center [784, 377] width 1568 height 755
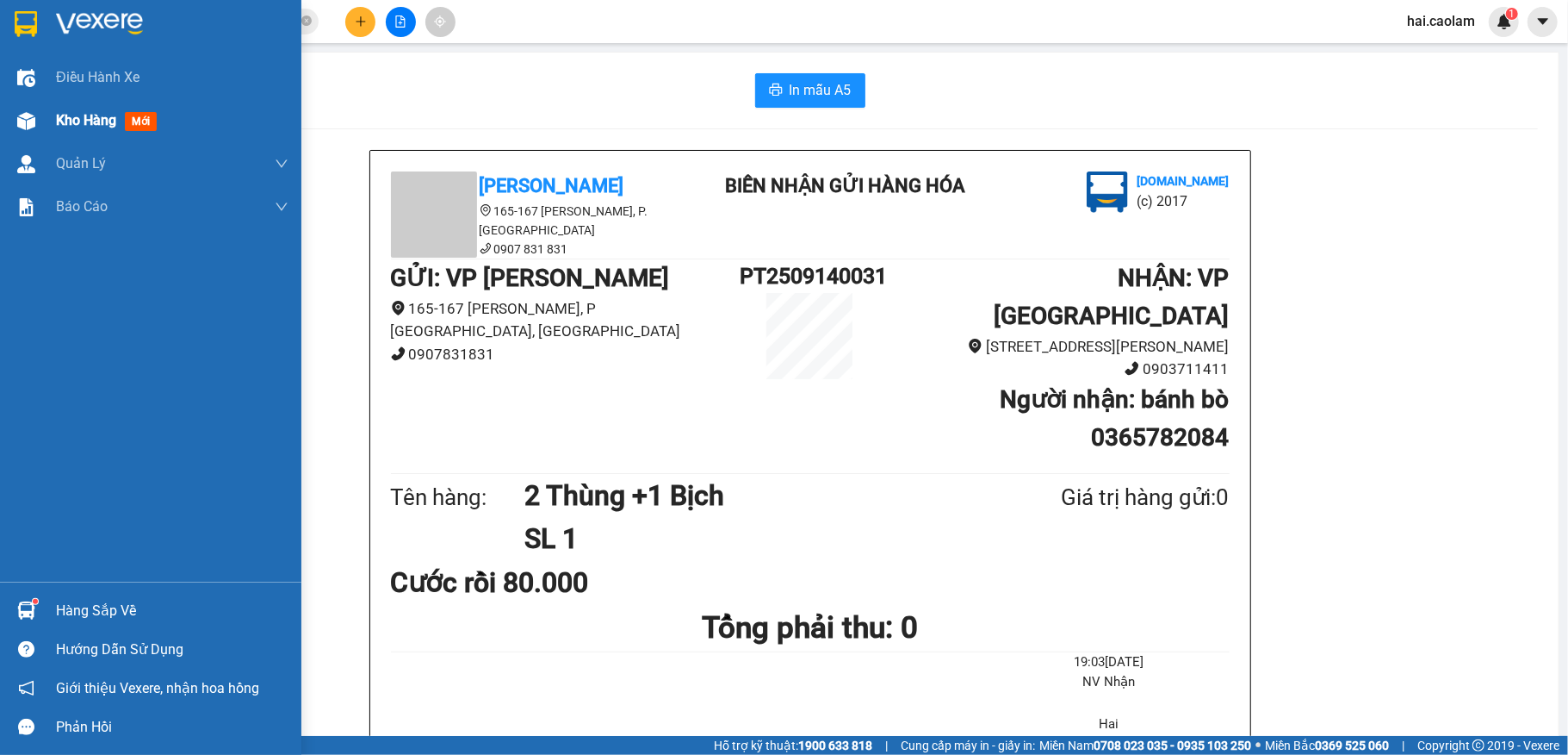
click at [17, 121] on img at bounding box center [26, 121] width 18 height 18
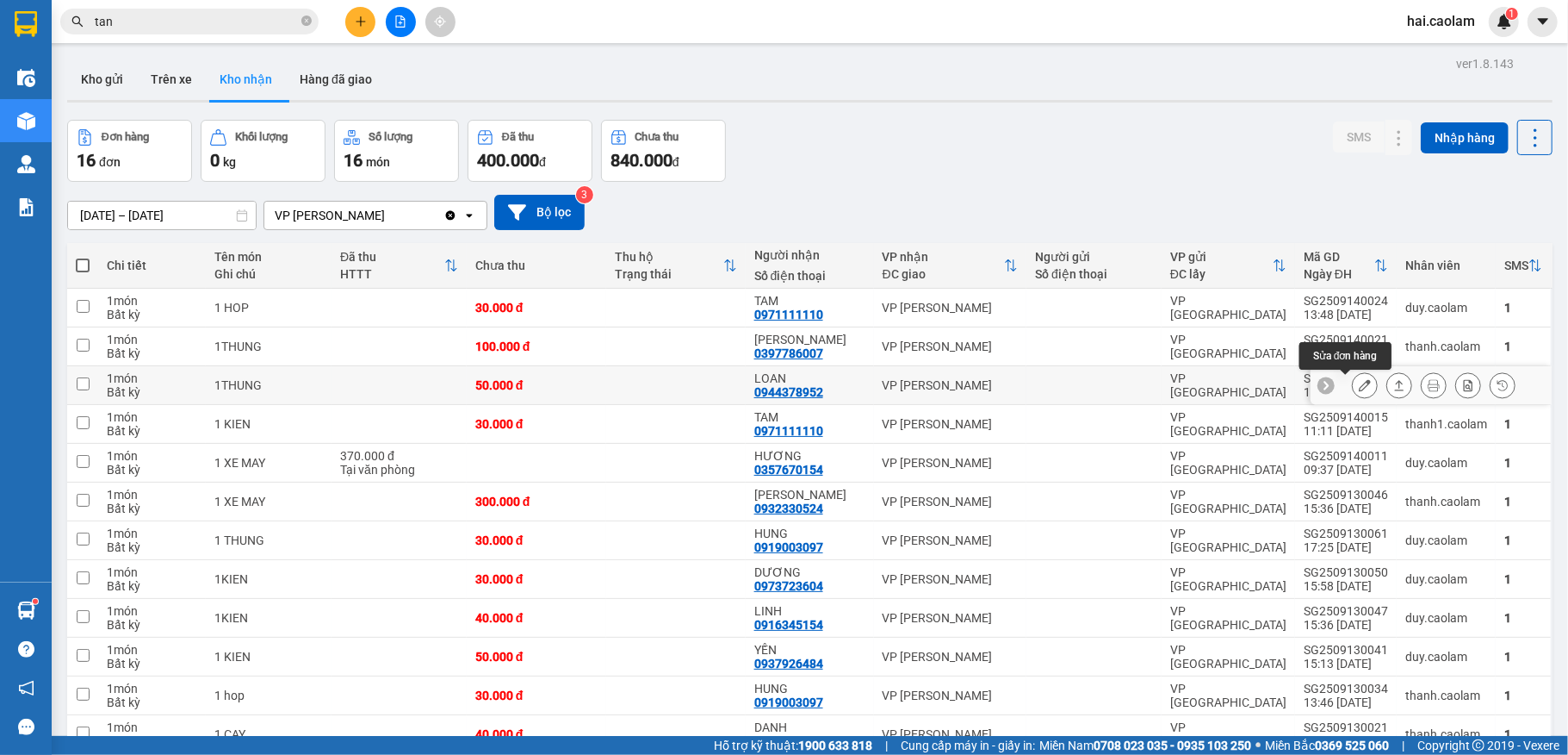
click at [1359, 391] on icon at bounding box center [1365, 385] width 13 height 13
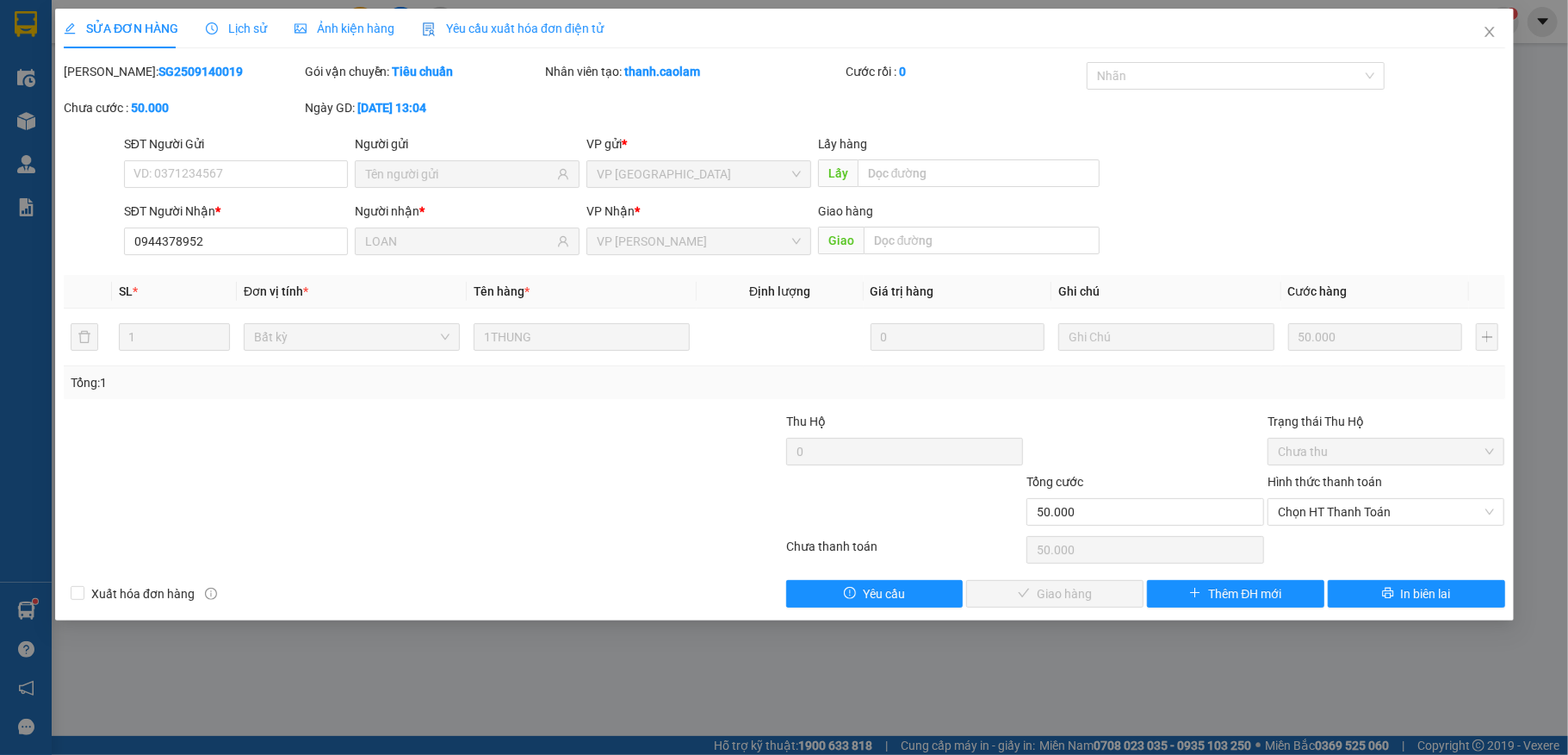
type input "0944378952"
type input "LOAN"
type input "50.000"
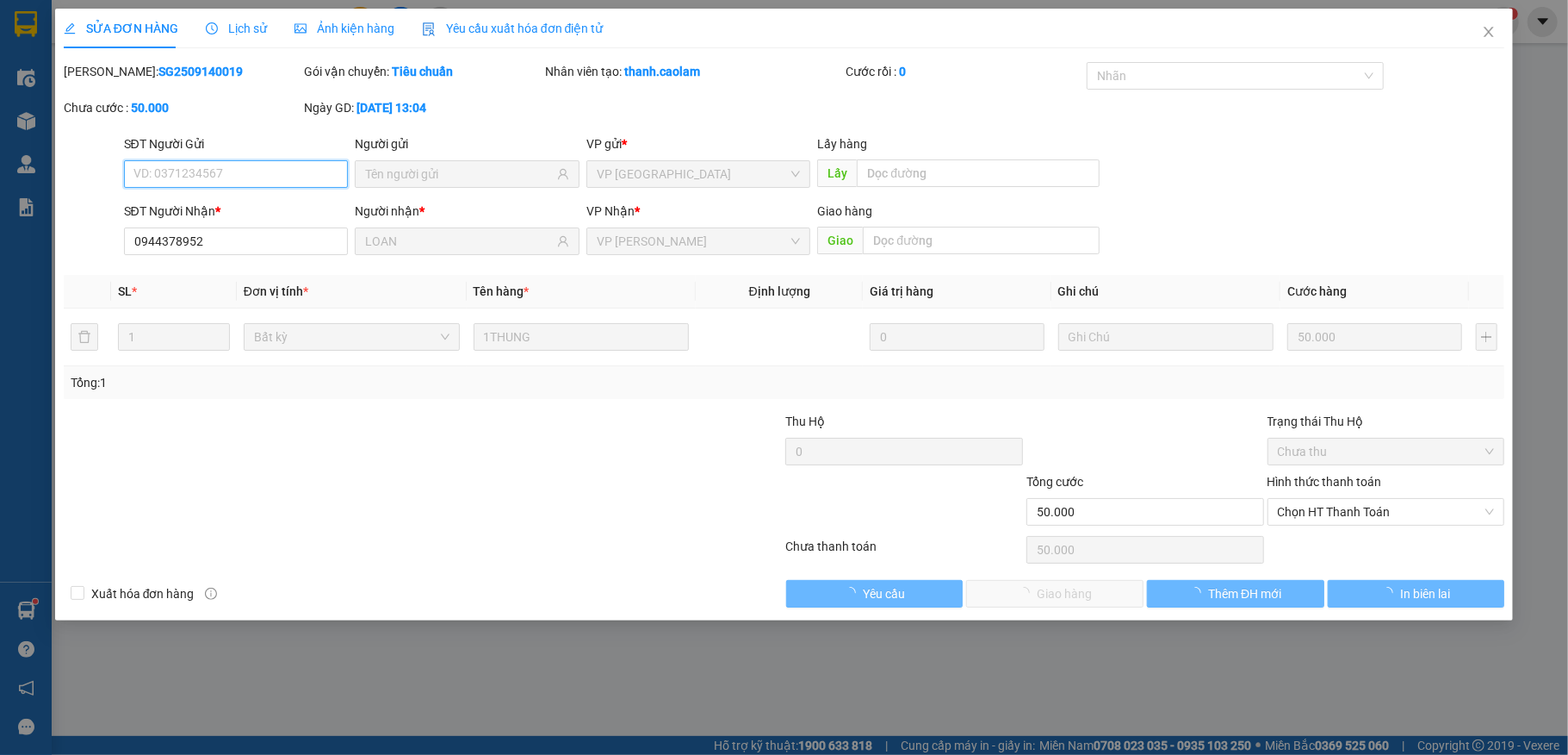
click at [1332, 514] on div "SỬA ĐƠN HÀNG Lịch sử Ảnh kiện hàng Yêu cầu xuất hóa đơn điện tử Total Paid Fee …" at bounding box center [784, 377] width 1568 height 755
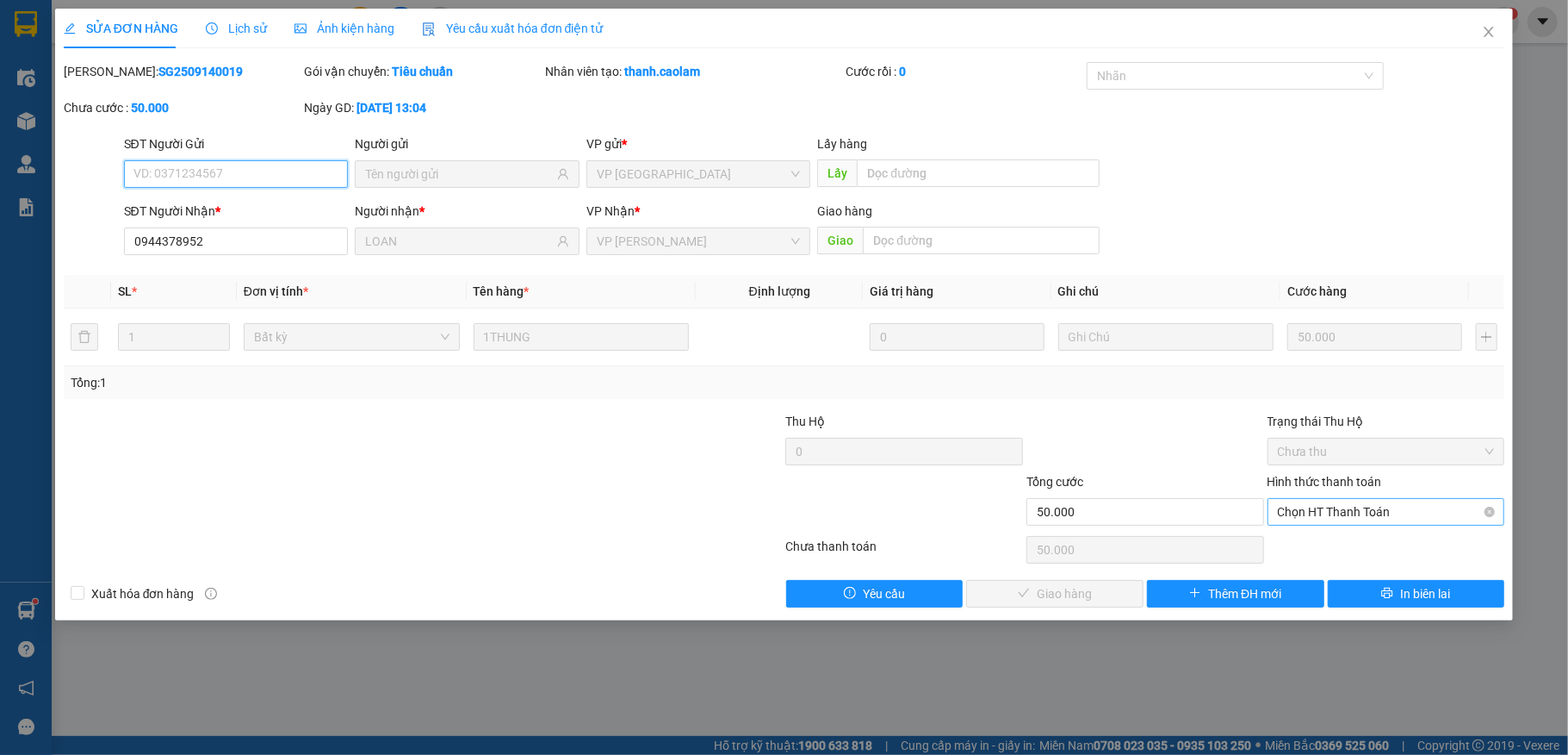
click at [1327, 517] on span "Chọn HT Thanh Toán" at bounding box center [1386, 511] width 217 height 26
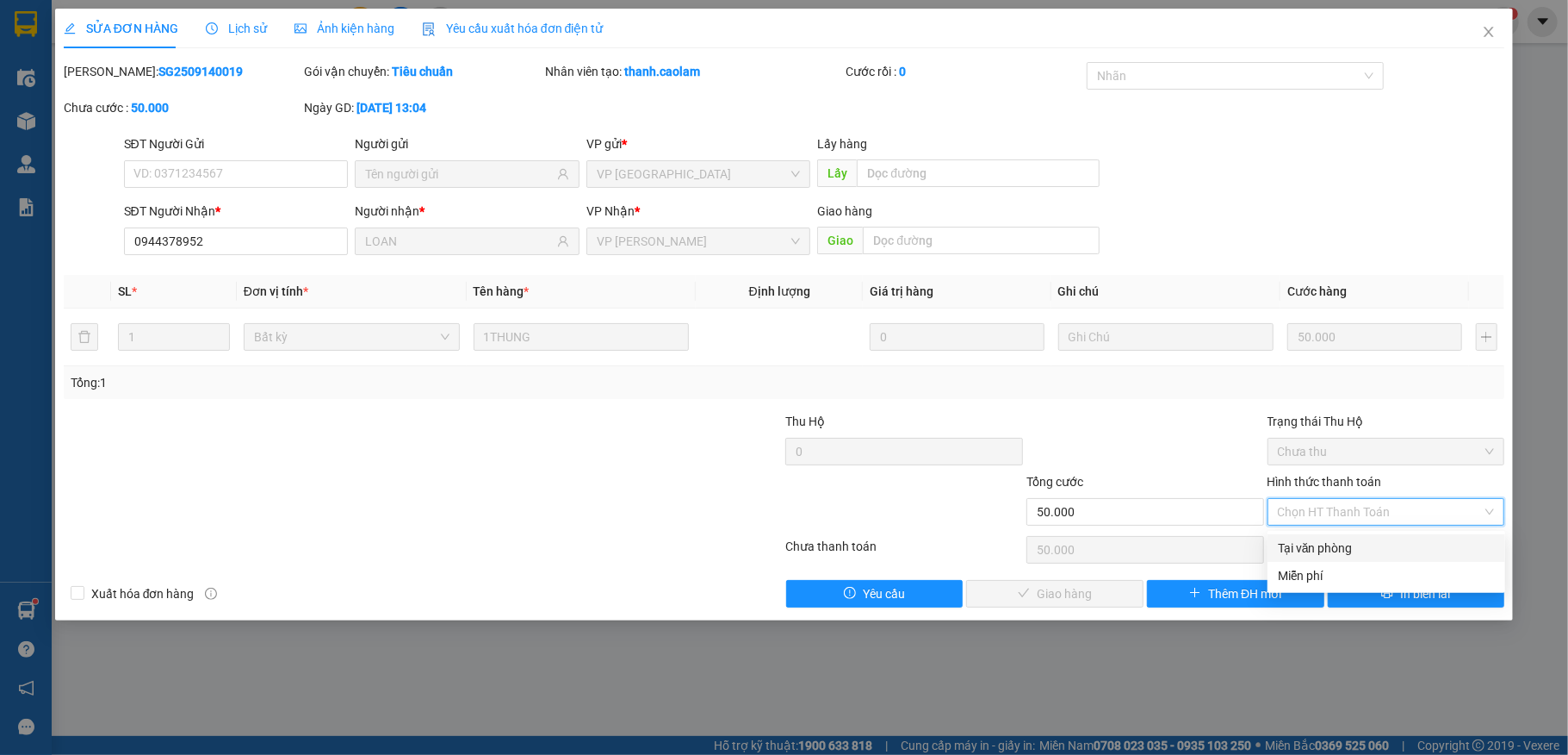
click at [1332, 535] on div "Tại văn phòng" at bounding box center [1387, 548] width 238 height 28
type input "0"
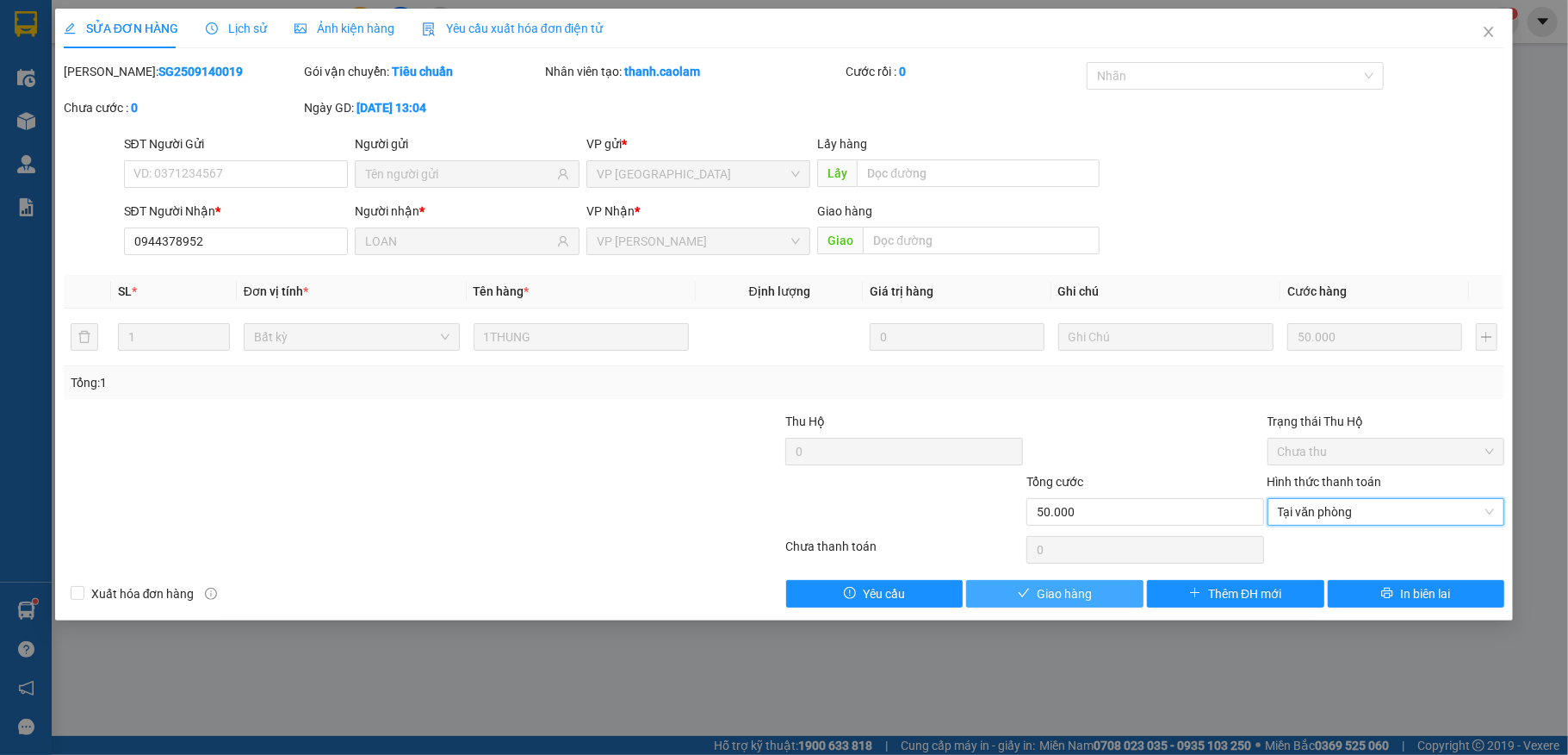
click at [1096, 594] on button "Giao hàng" at bounding box center [1055, 593] width 177 height 28
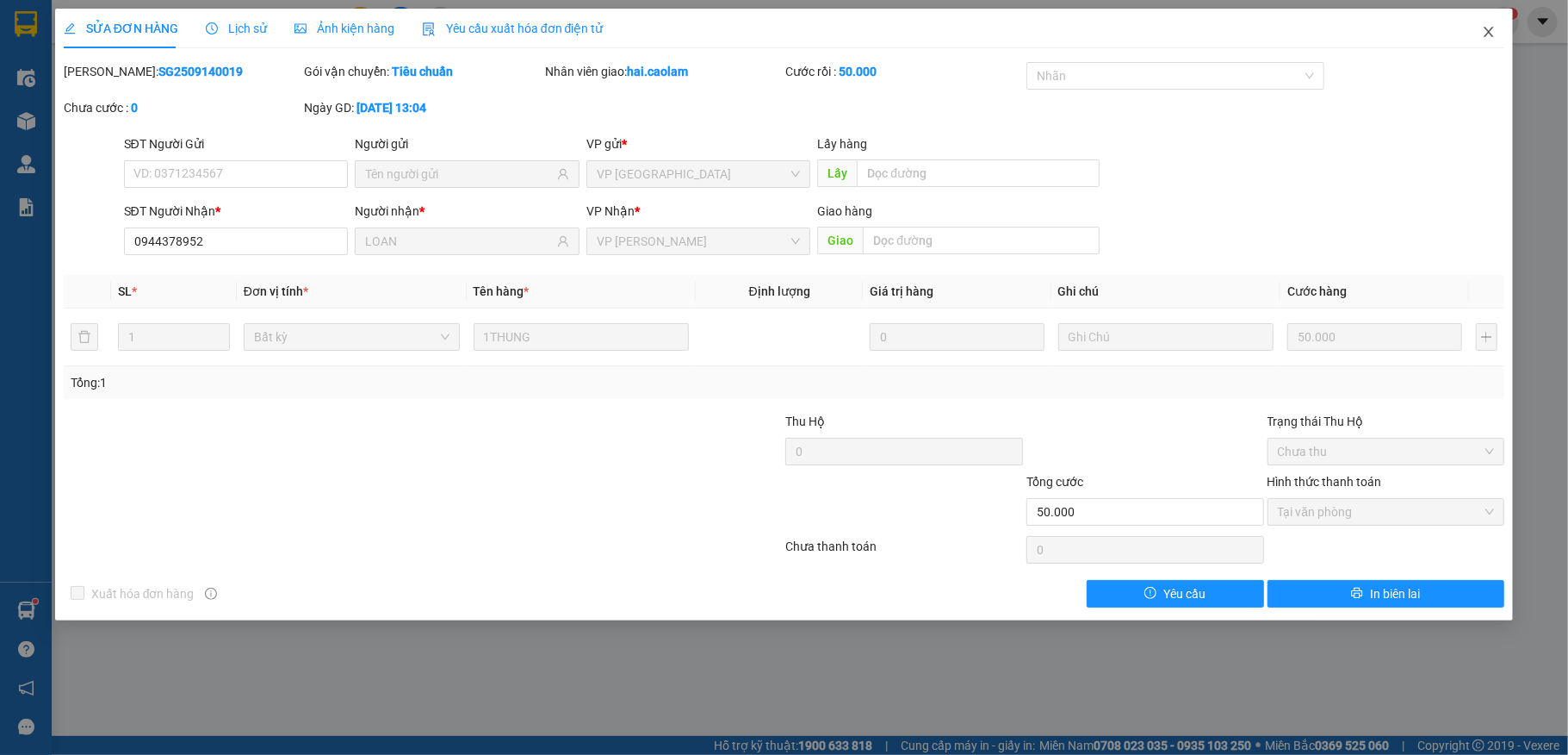
click at [1488, 22] on span "Close" at bounding box center [1489, 33] width 48 height 48
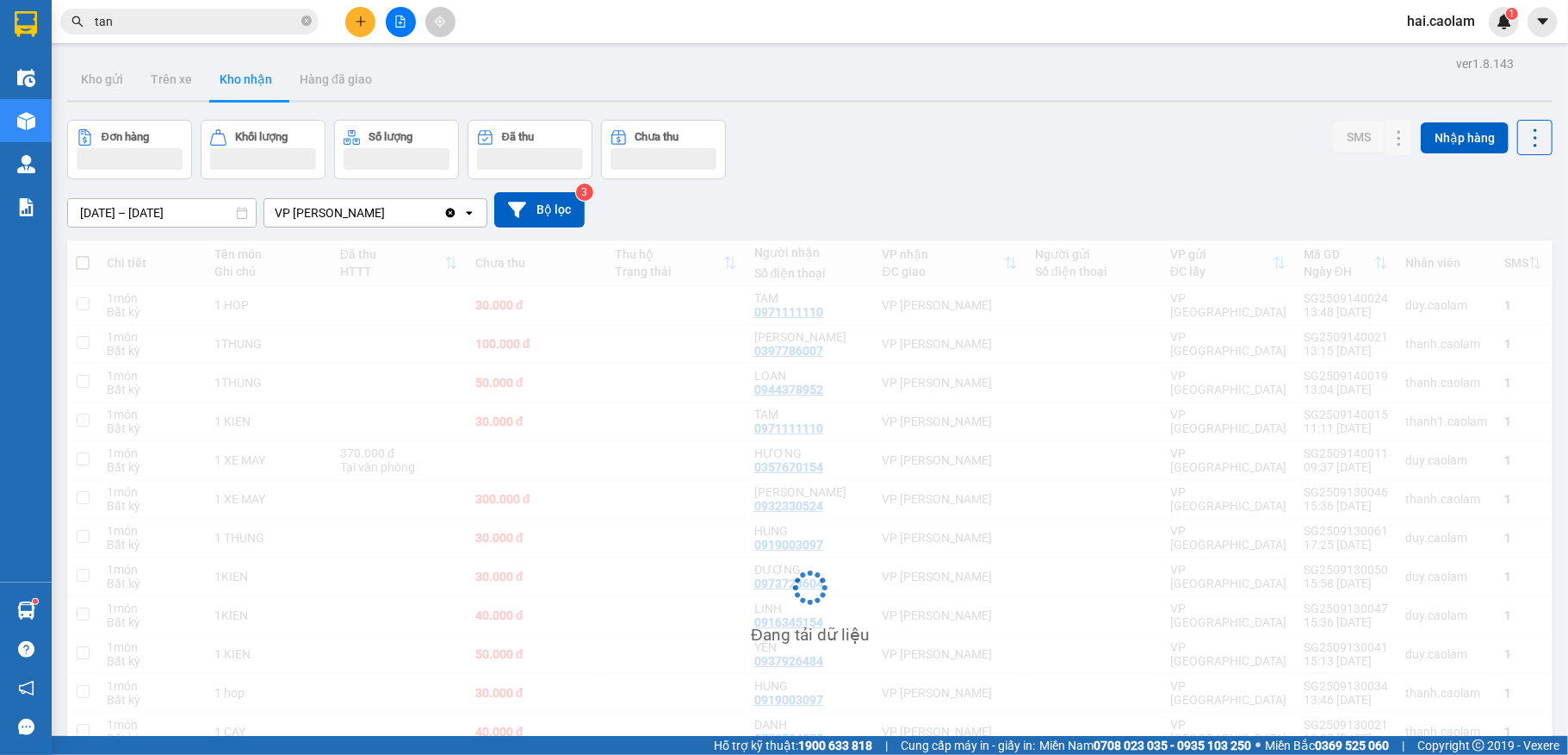
click at [232, 28] on input "tan" at bounding box center [196, 22] width 203 height 19
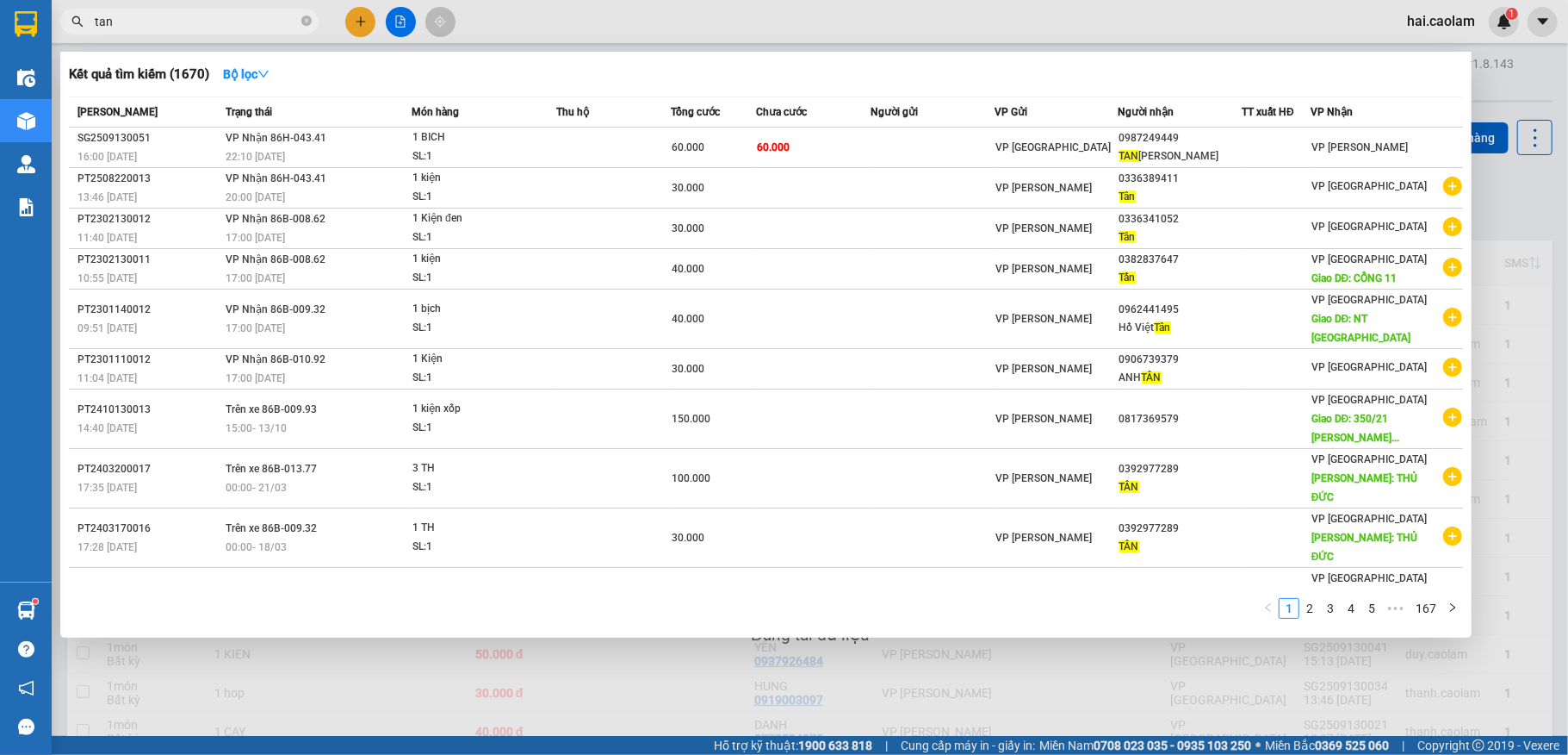
click at [232, 28] on input "tan" at bounding box center [196, 22] width 203 height 19
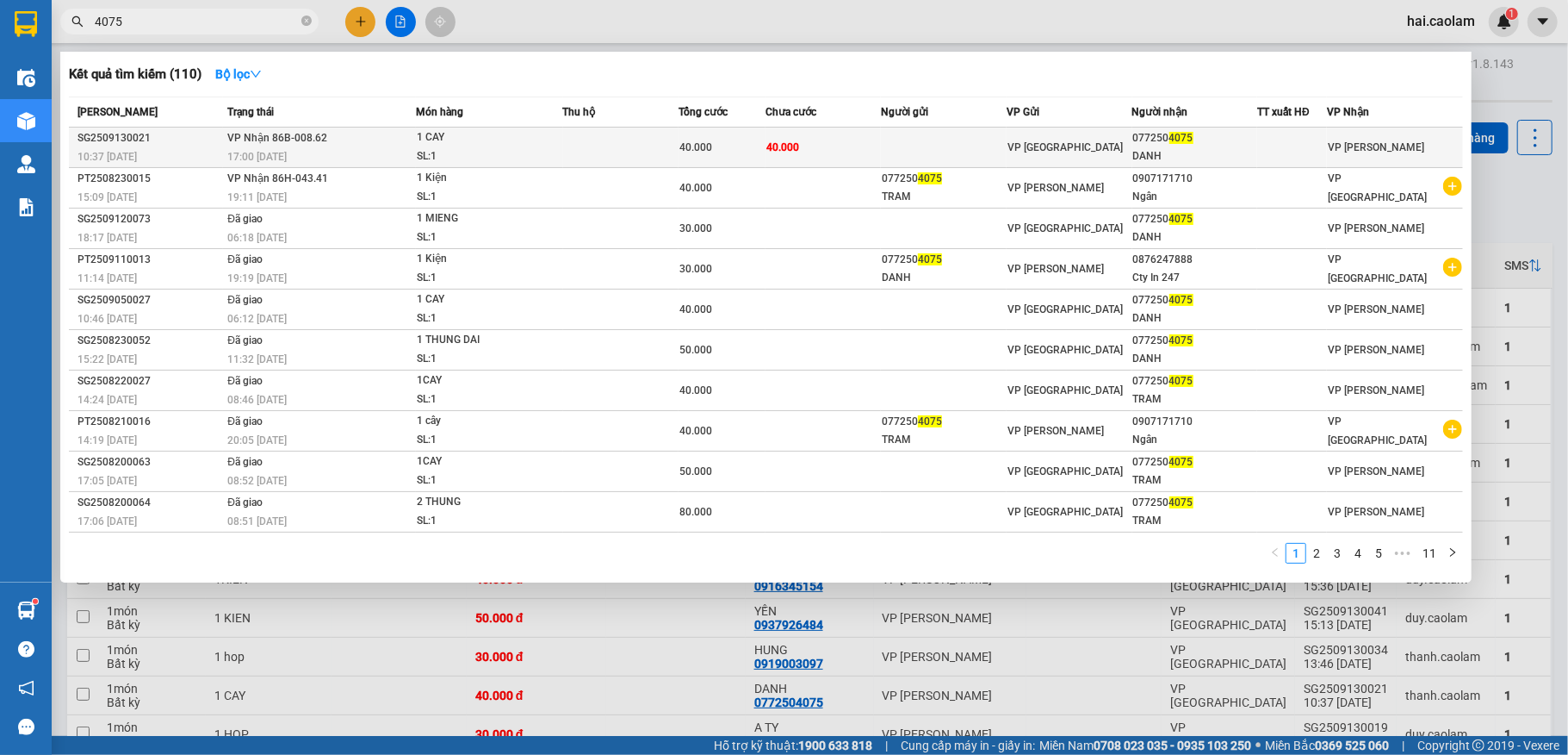
type input "4075"
click at [748, 138] on div "40.000" at bounding box center [722, 148] width 85 height 19
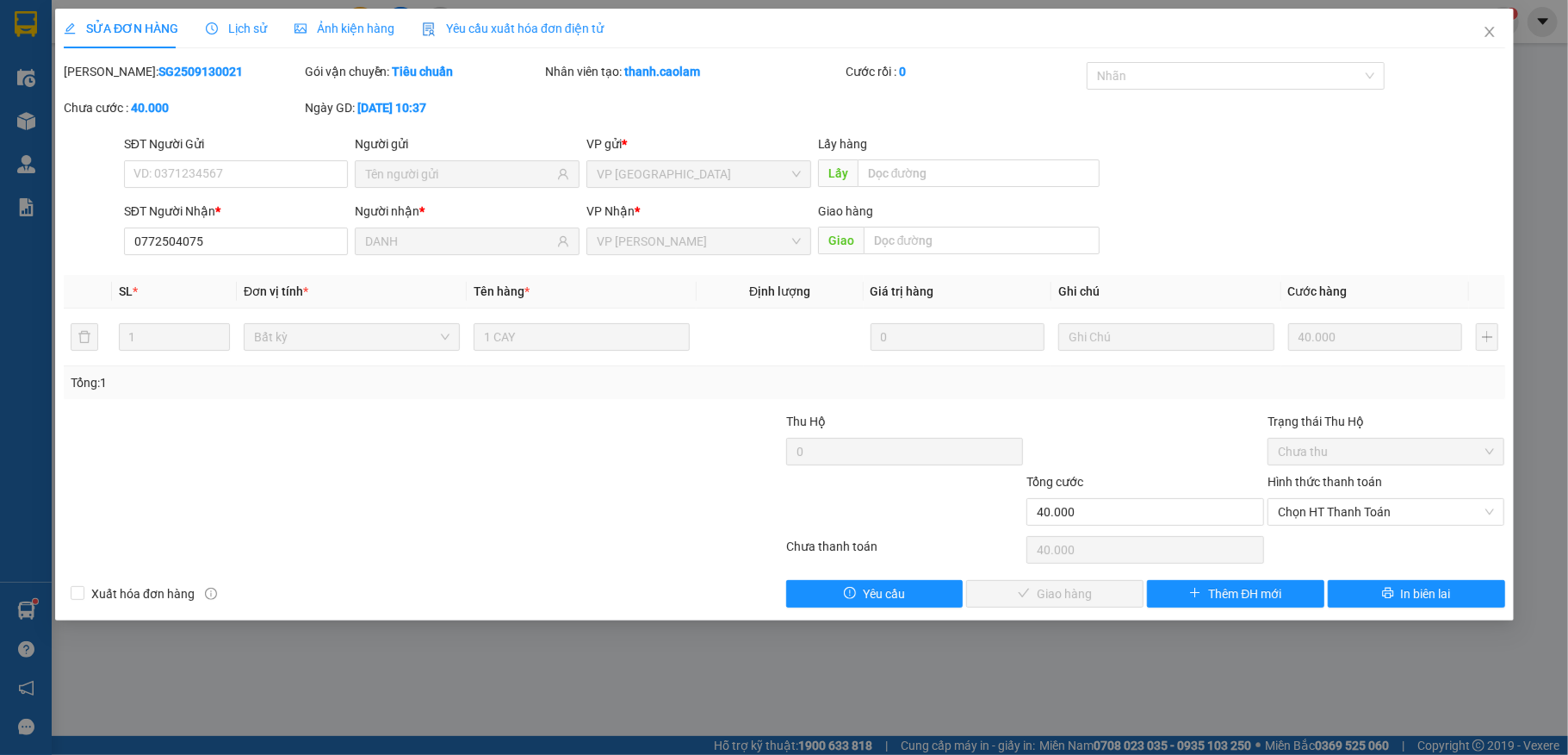
type input "0772504075"
type input "DANH"
type input "40.000"
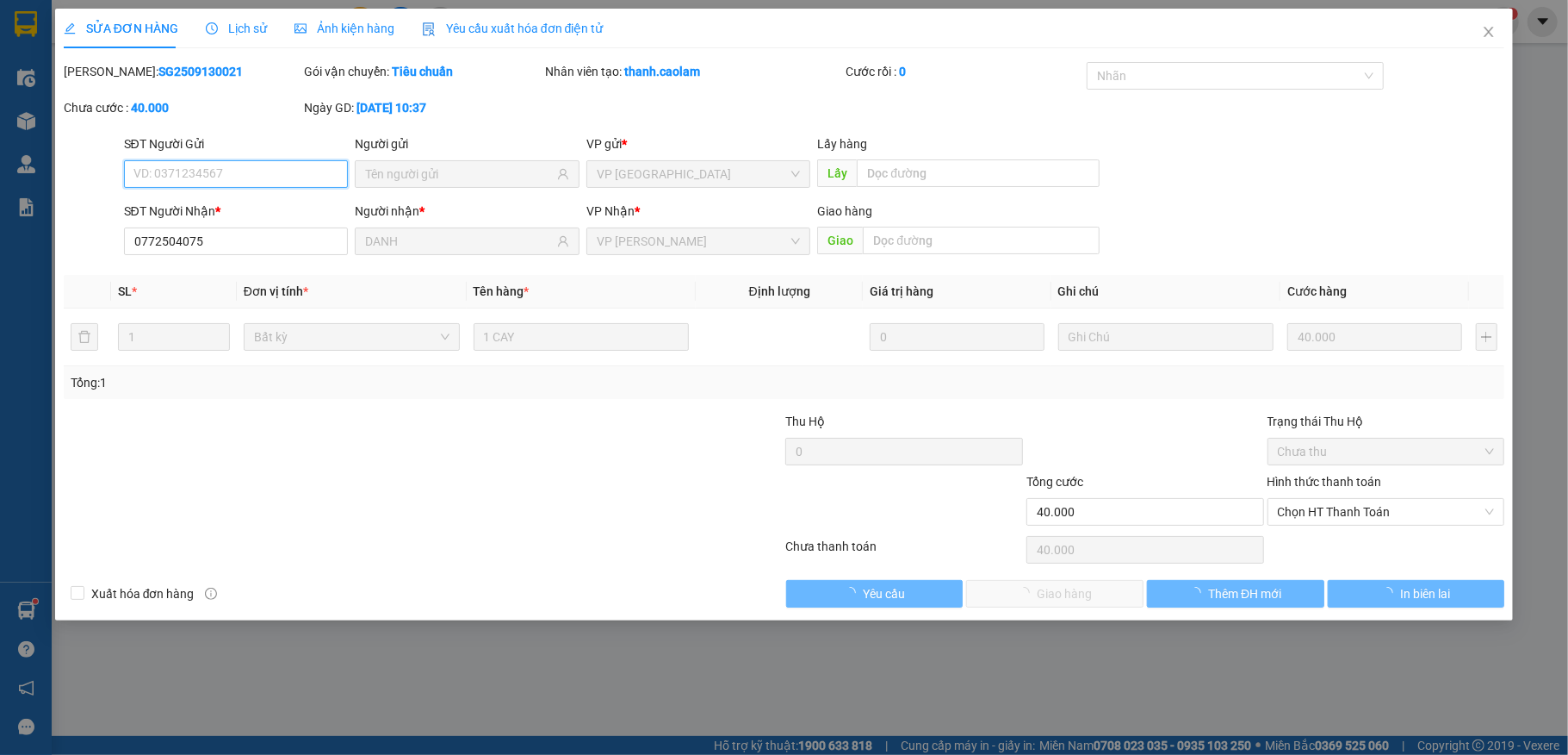
drag, startPoint x: 1330, startPoint y: 512, endPoint x: 1317, endPoint y: 536, distance: 27.3
click at [1328, 514] on span "Chọn HT Thanh Toán" at bounding box center [1386, 511] width 217 height 26
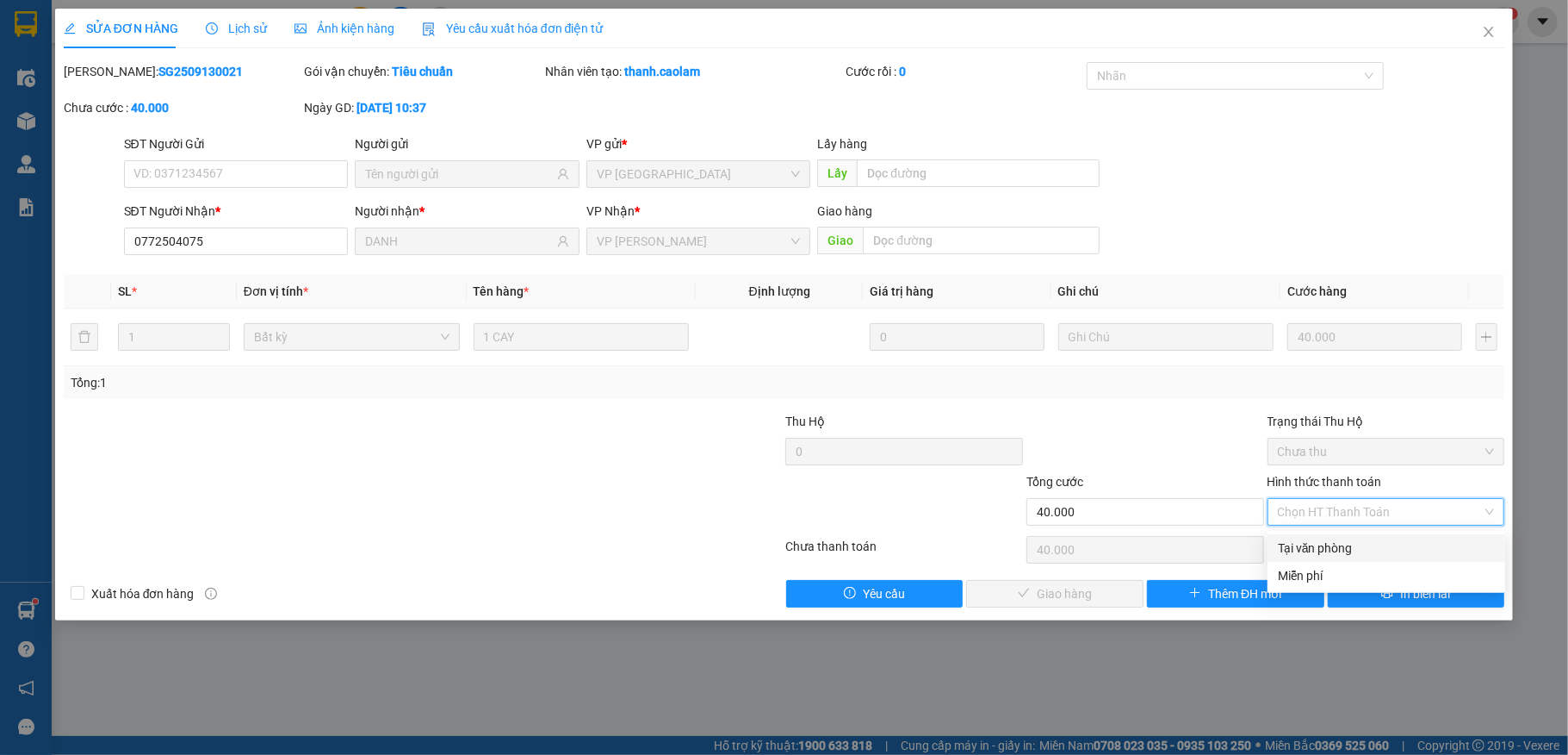
click at [1315, 541] on div "Tại văn phòng" at bounding box center [1386, 549] width 217 height 19
type input "0"
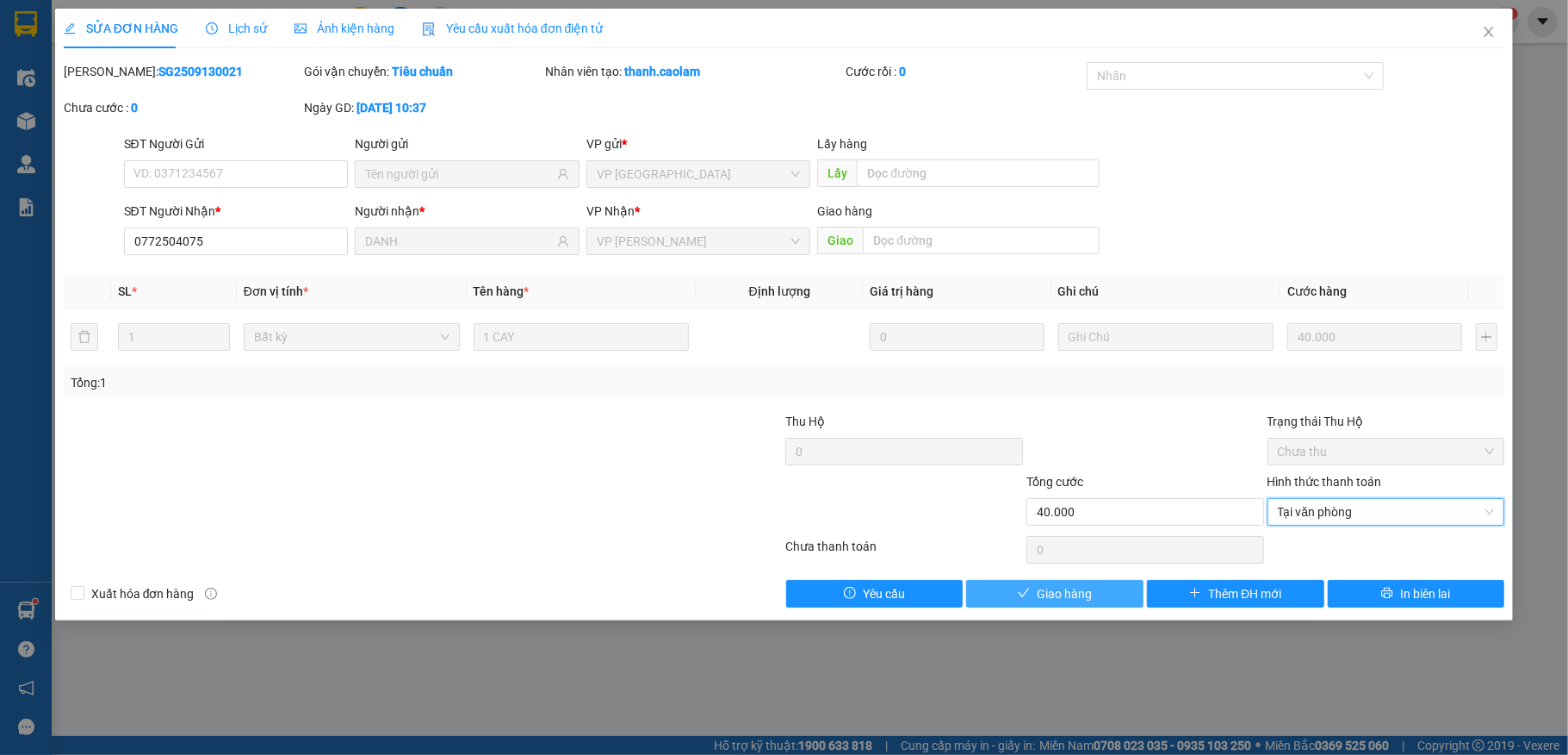
click at [1090, 595] on span "Giao hàng" at bounding box center [1064, 594] width 55 height 19
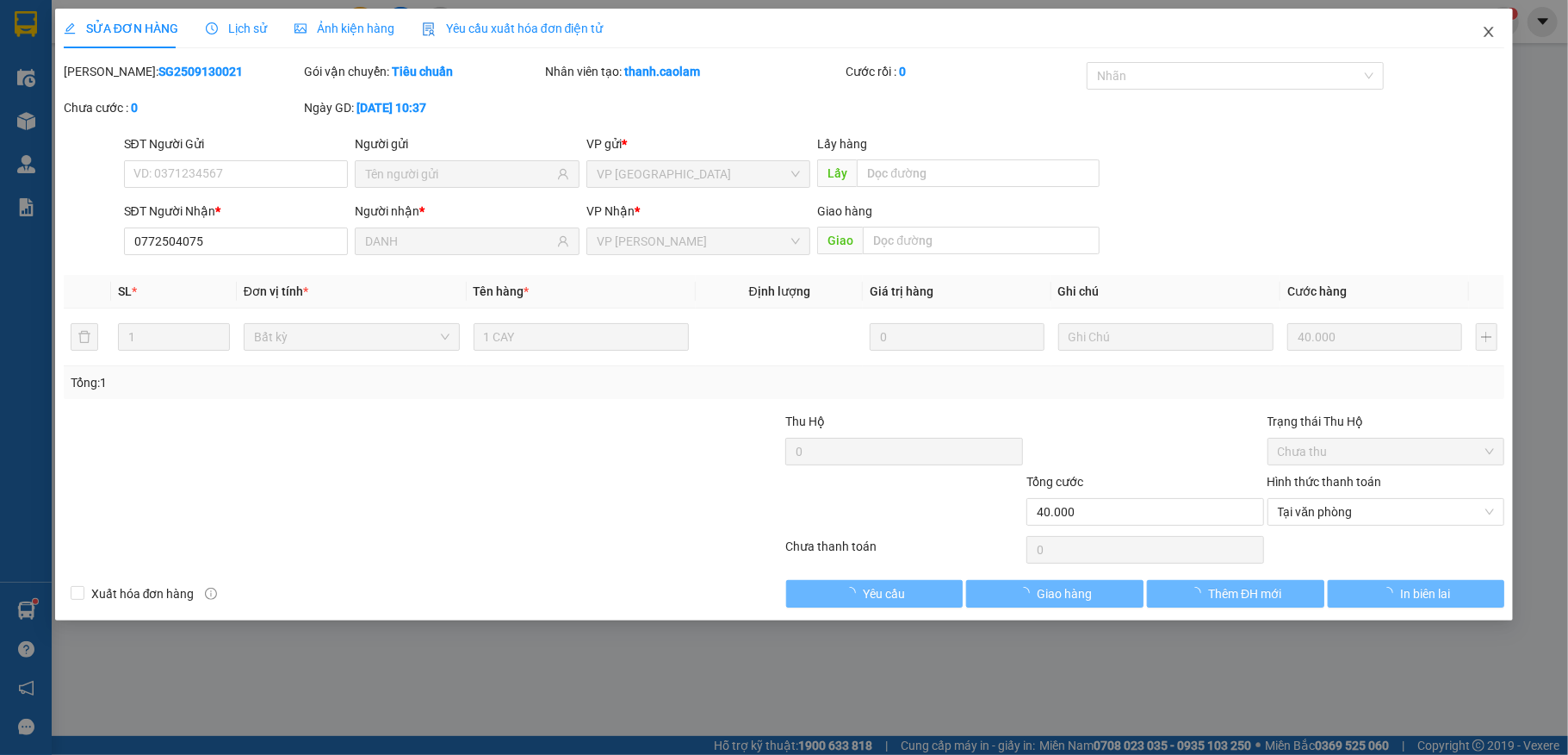
click at [1486, 33] on icon "close" at bounding box center [1489, 32] width 13 height 13
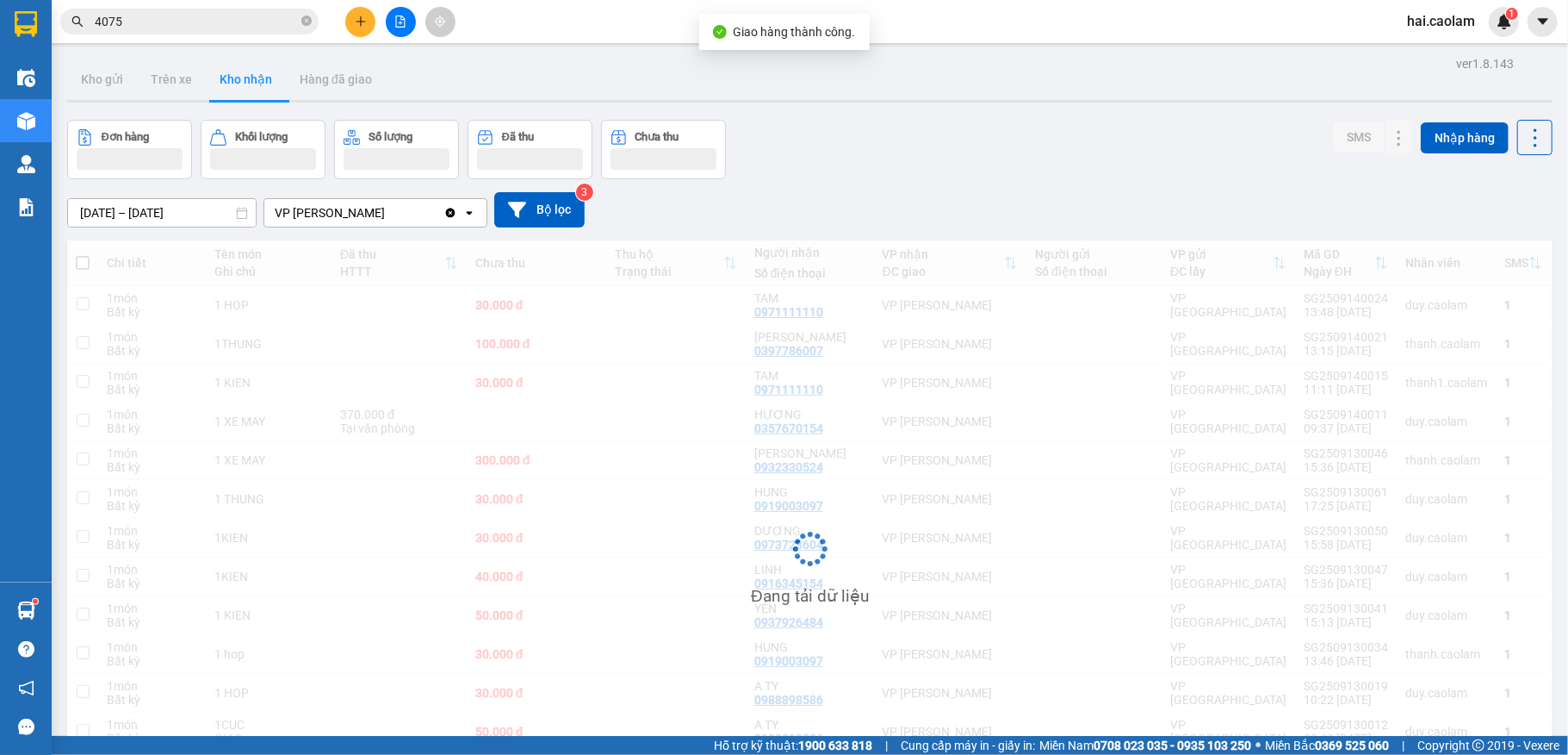
click at [167, 19] on input "4075" at bounding box center [196, 22] width 203 height 19
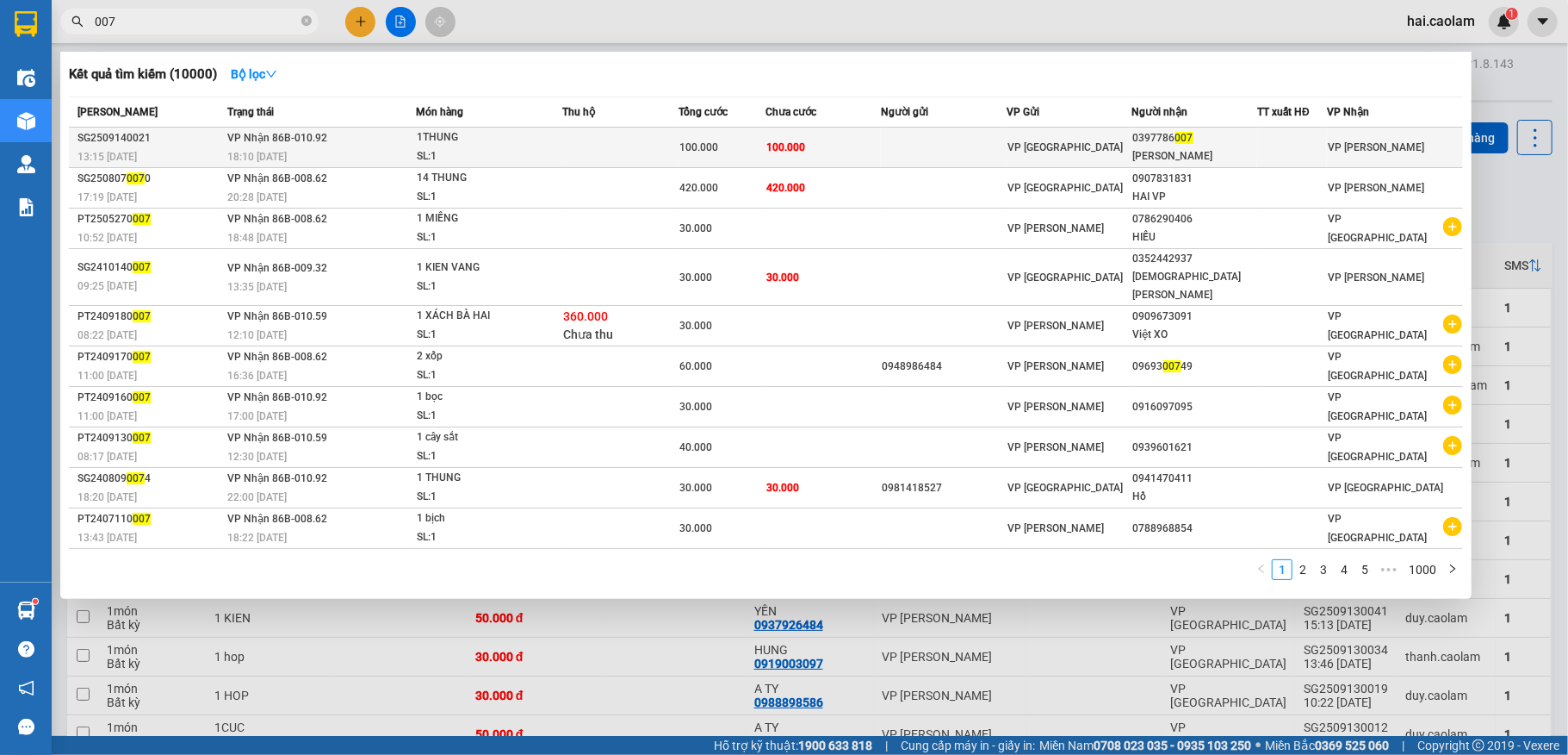
type input "007"
click at [936, 142] on td at bounding box center [943, 148] width 125 height 40
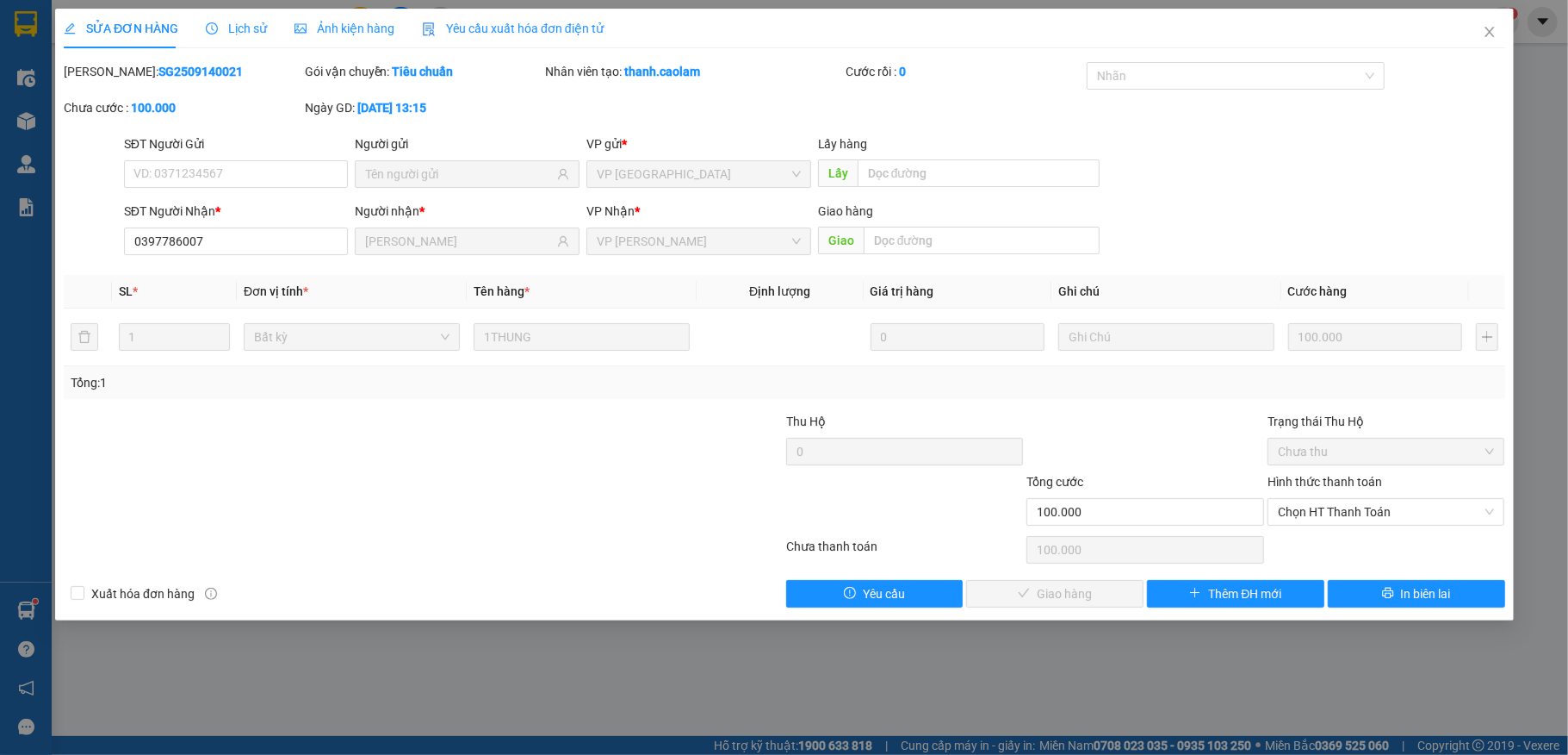
type input "0397786007"
type input "[PERSON_NAME]"
type input "100.000"
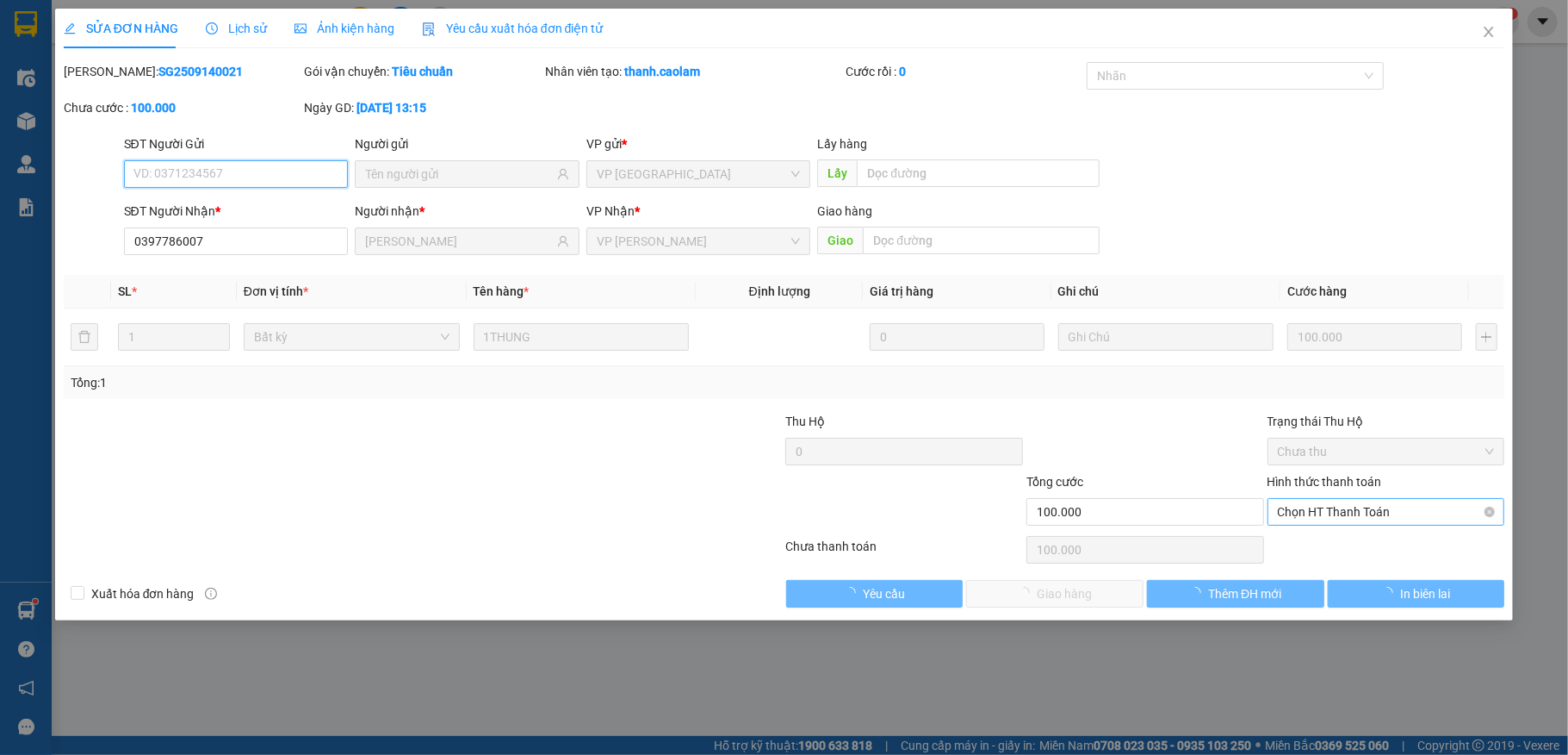
click at [1328, 508] on span "Chọn HT Thanh Toán" at bounding box center [1386, 511] width 217 height 26
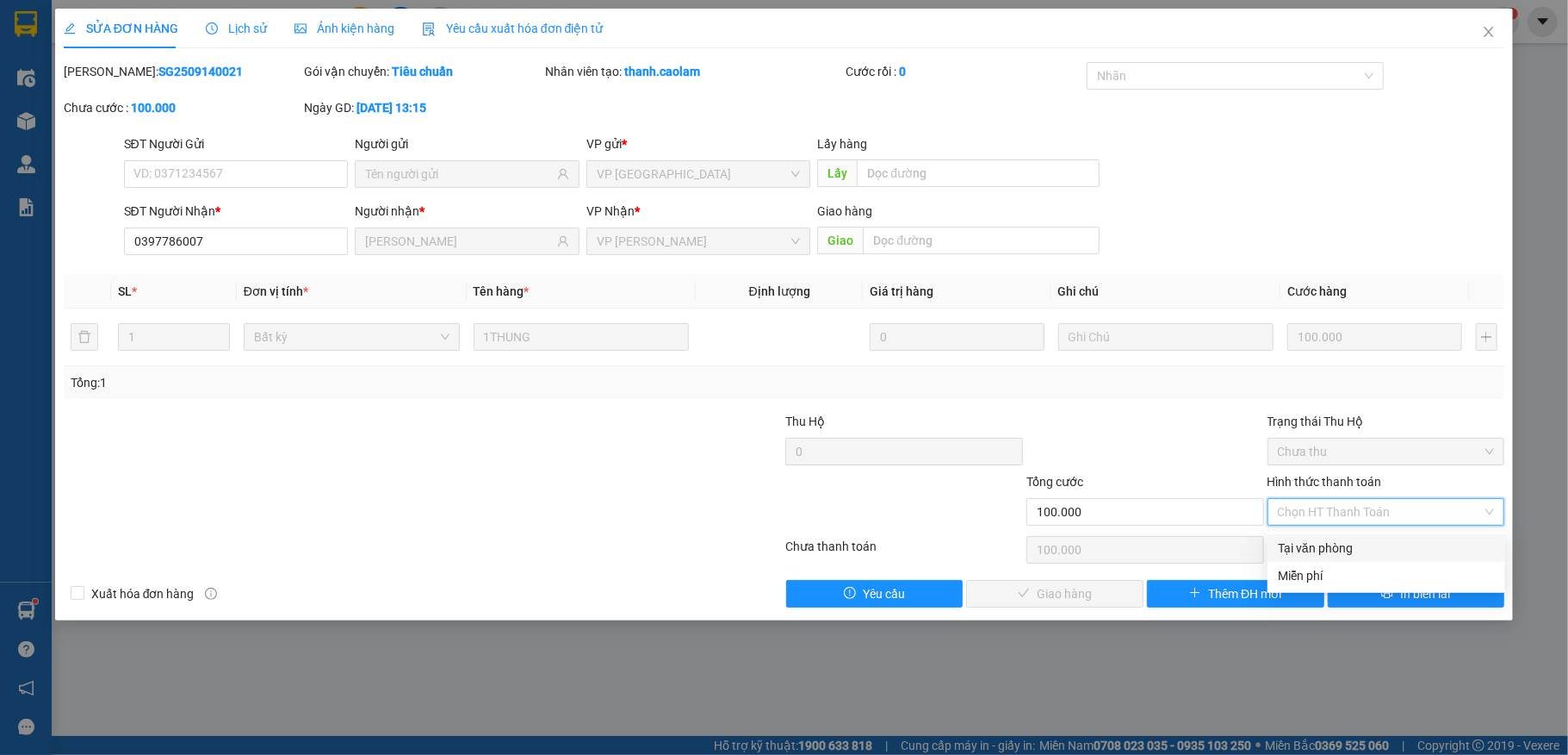
click at [1330, 545] on div "Tại văn phòng" at bounding box center [1386, 549] width 217 height 19
type input "0"
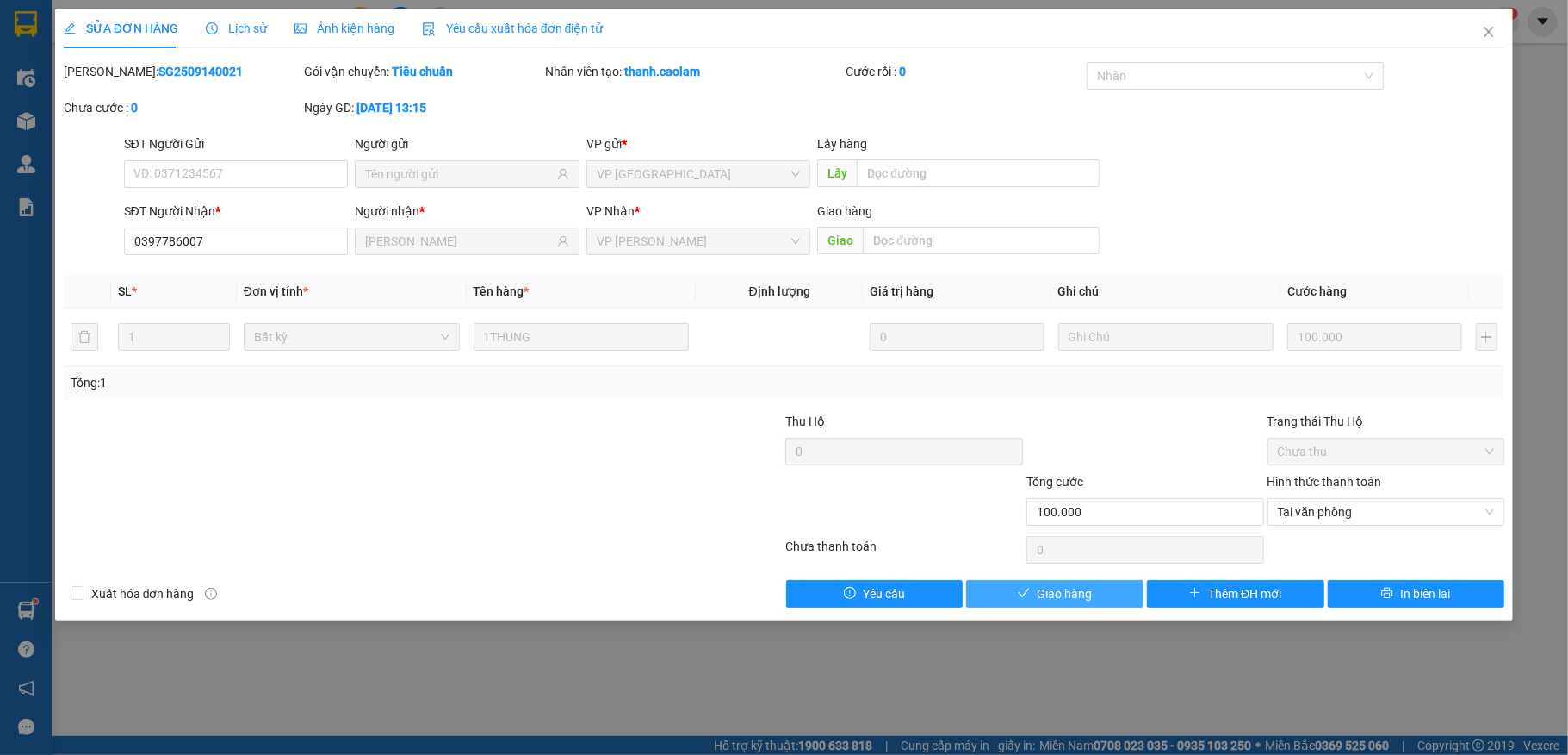
click at [1039, 601] on span "Giao hàng" at bounding box center [1064, 594] width 55 height 19
